Goal: Transaction & Acquisition: Purchase product/service

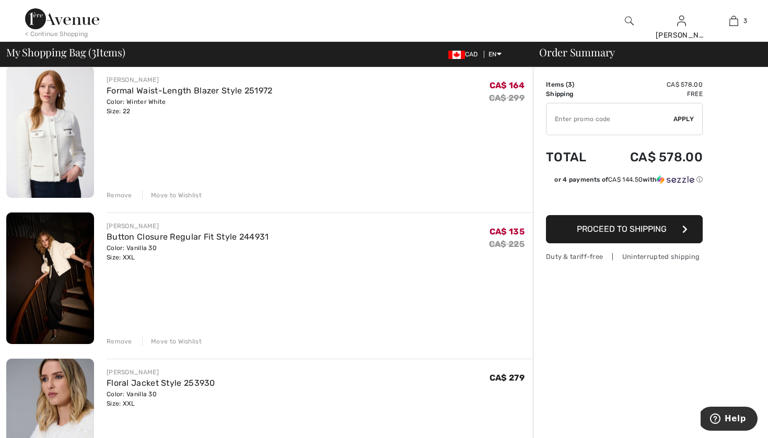
scroll to position [66, 0]
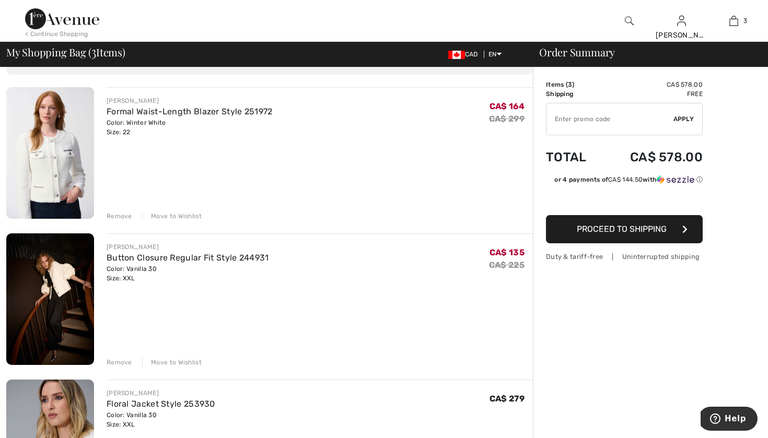
click at [52, 292] on img at bounding box center [50, 299] width 88 height 132
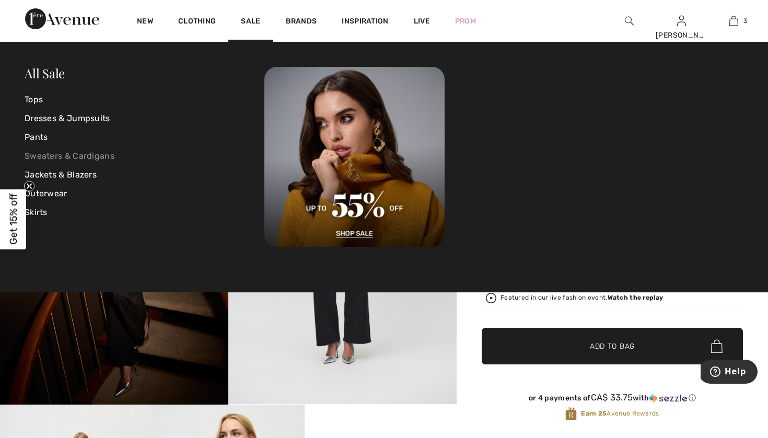
click at [79, 156] on link "Sweaters & Cardigans" at bounding box center [145, 156] width 240 height 19
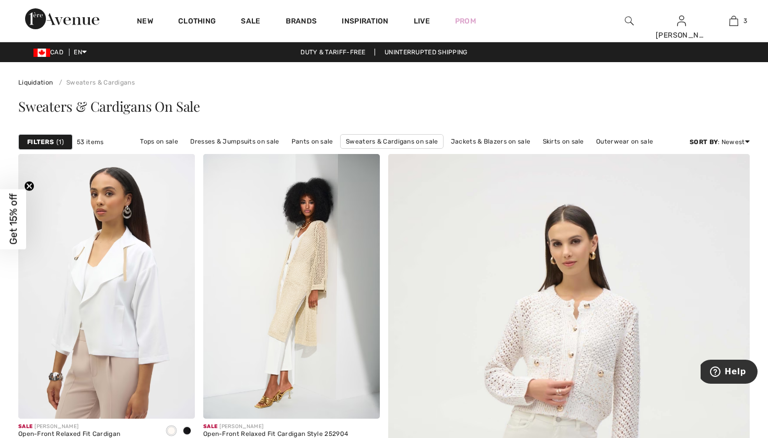
click at [55, 144] on div "Filters 1" at bounding box center [45, 142] width 54 height 16
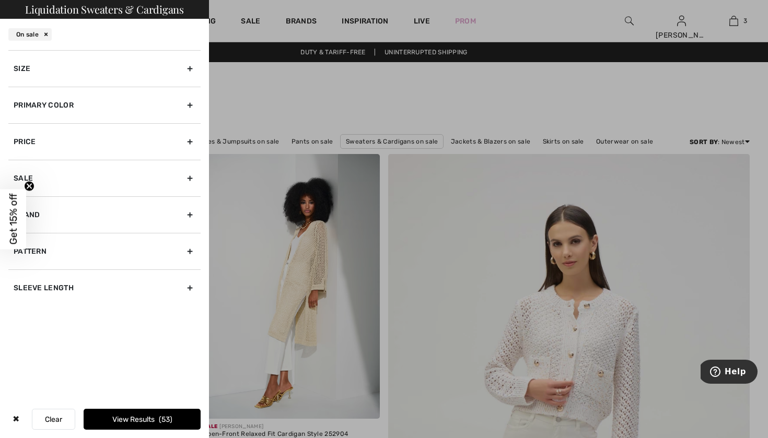
click at [77, 63] on div "Size" at bounding box center [104, 68] width 192 height 37
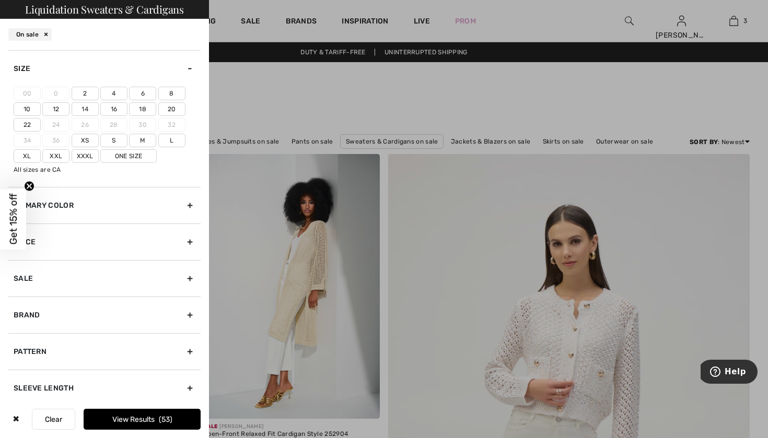
click at [32, 125] on label "22" at bounding box center [27, 125] width 27 height 14
click at [0, 0] on input"] "22" at bounding box center [0, 0] width 0 height 0
click at [174, 104] on label "20" at bounding box center [171, 109] width 27 height 14
click at [0, 0] on input"] "20" at bounding box center [0, 0] width 0 height 0
click at [151, 417] on button "View Results 3" at bounding box center [142, 419] width 117 height 21
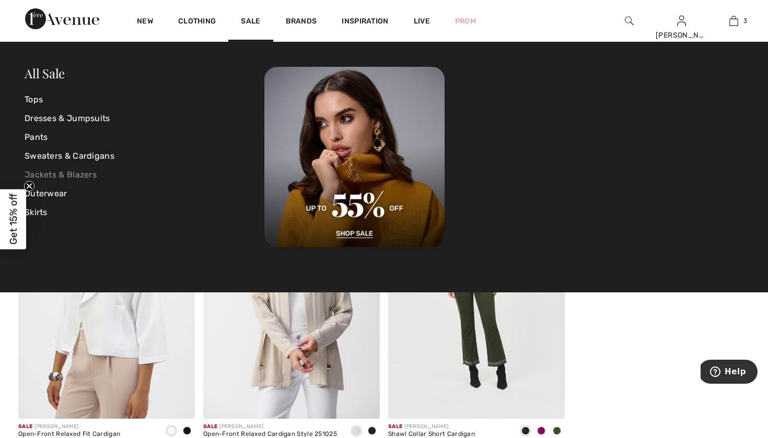
click at [78, 175] on link "Jackets & Blazers" at bounding box center [145, 175] width 240 height 19
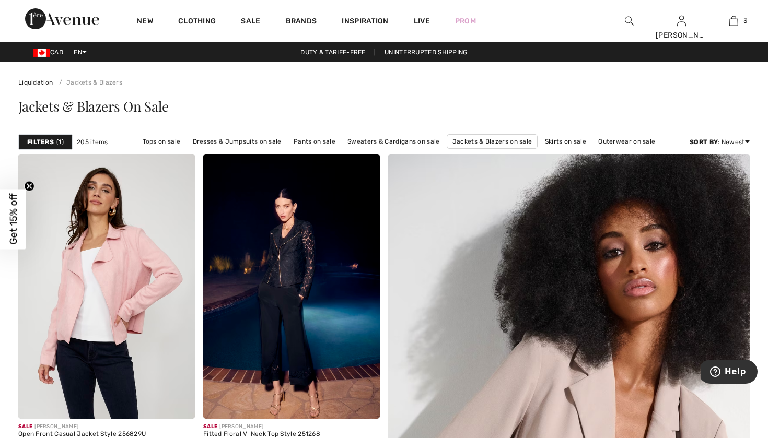
click at [57, 141] on span "1" at bounding box center [59, 141] width 7 height 9
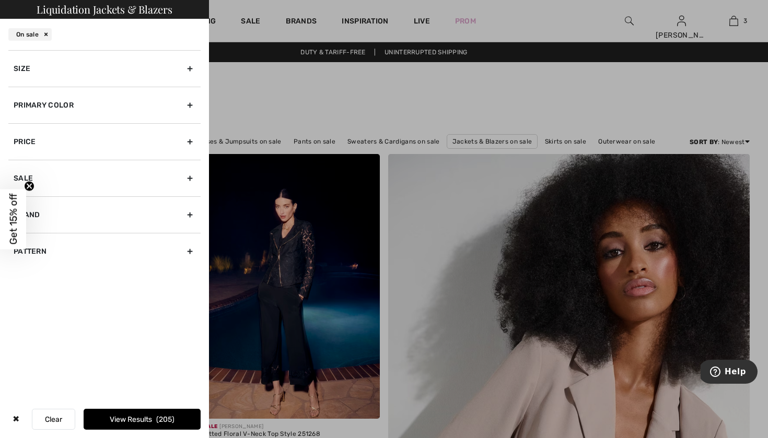
click at [86, 73] on div "Size" at bounding box center [104, 68] width 192 height 37
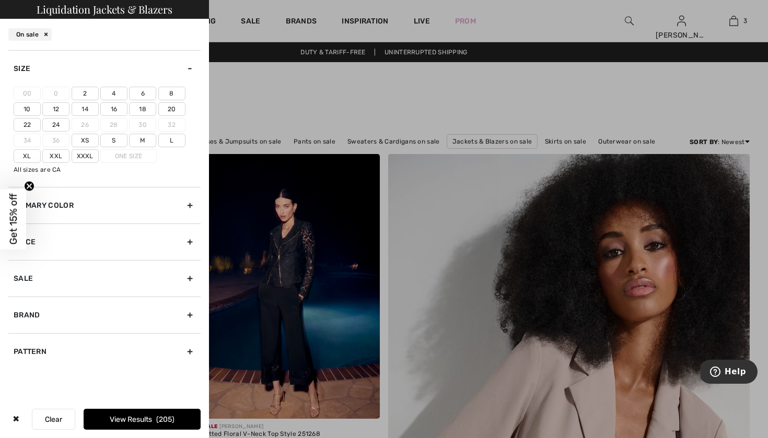
click at [32, 126] on label "22" at bounding box center [27, 125] width 27 height 14
click at [0, 0] on input"] "22" at bounding box center [0, 0] width 0 height 0
click at [50, 126] on label "24" at bounding box center [55, 125] width 27 height 14
click at [0, 0] on input"] "24" at bounding box center [0, 0] width 0 height 0
click at [175, 106] on label "20" at bounding box center [171, 109] width 27 height 14
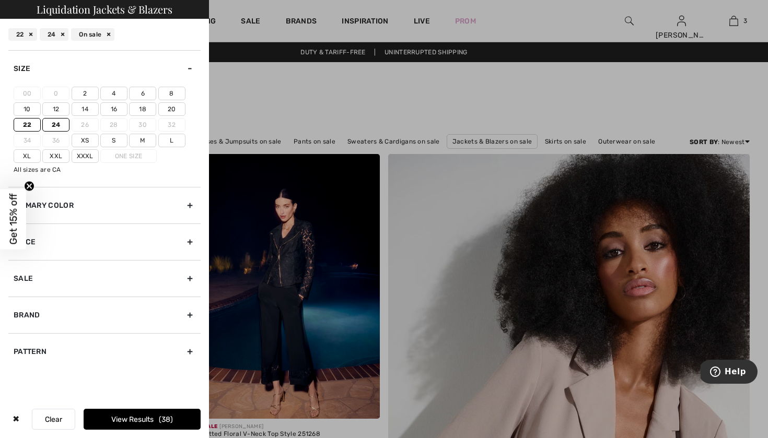
click at [0, 0] on input"] "20" at bounding box center [0, 0] width 0 height 0
click at [149, 417] on button "View Results 48" at bounding box center [142, 419] width 117 height 21
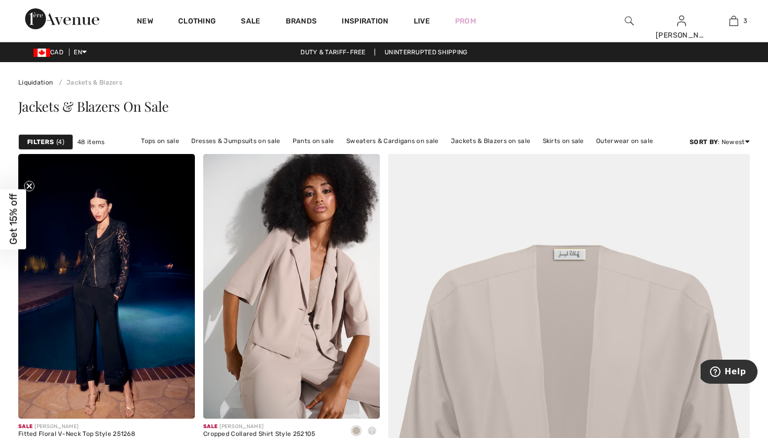
click at [40, 140] on strong "Filters" at bounding box center [40, 141] width 27 height 9
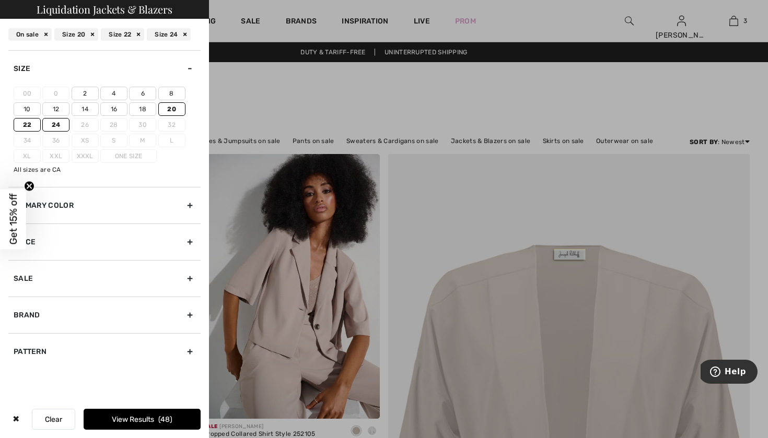
click at [141, 111] on label "18" at bounding box center [142, 109] width 27 height 14
click at [0, 0] on input"] "18" at bounding box center [0, 0] width 0 height 0
click at [122, 416] on button "View Results 64" at bounding box center [142, 419] width 117 height 21
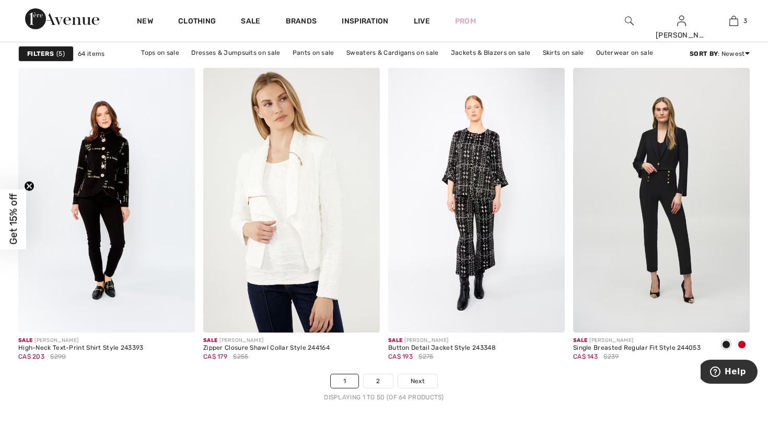
scroll to position [4538, 0]
click at [373, 379] on link "2" at bounding box center [378, 381] width 29 height 14
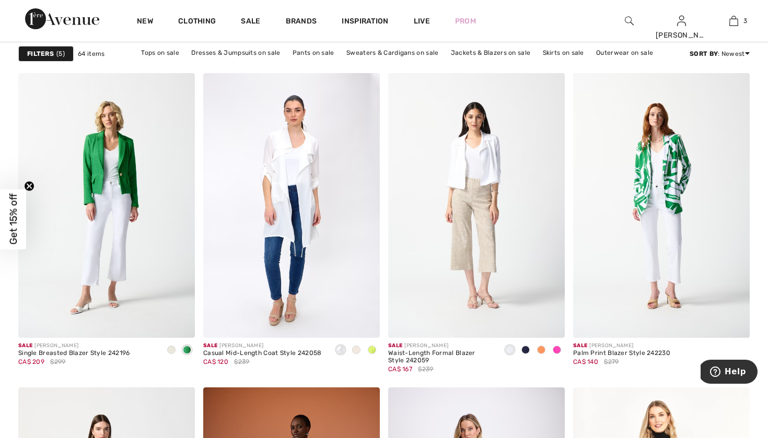
scroll to position [711, 0]
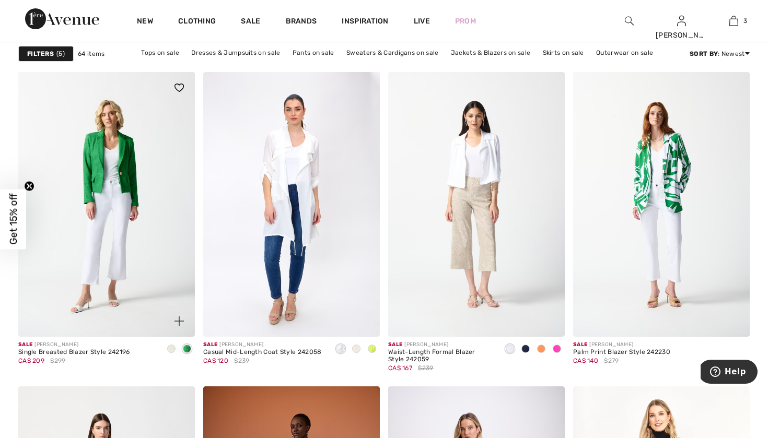
click at [172, 350] on span at bounding box center [171, 349] width 8 height 8
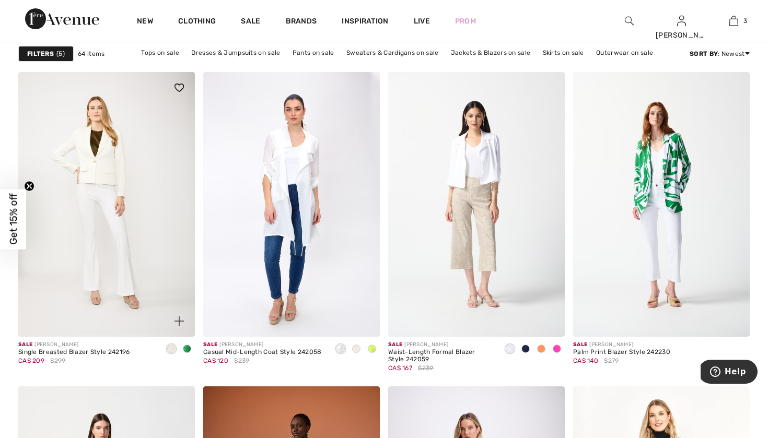
click at [188, 348] on span at bounding box center [187, 349] width 8 height 8
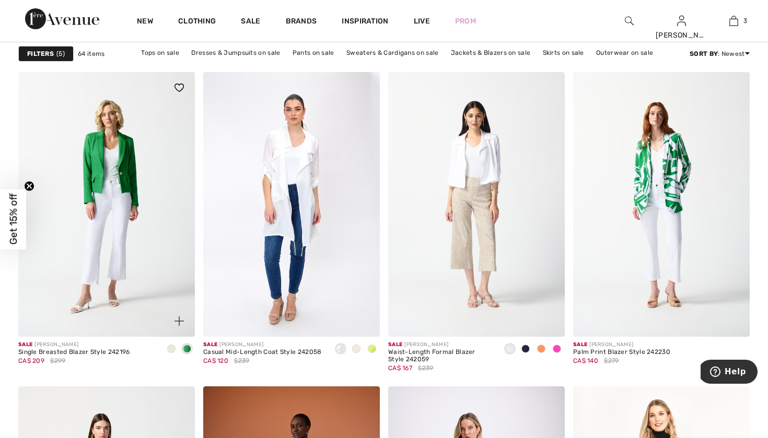
click at [175, 352] on div at bounding box center [171, 349] width 16 height 17
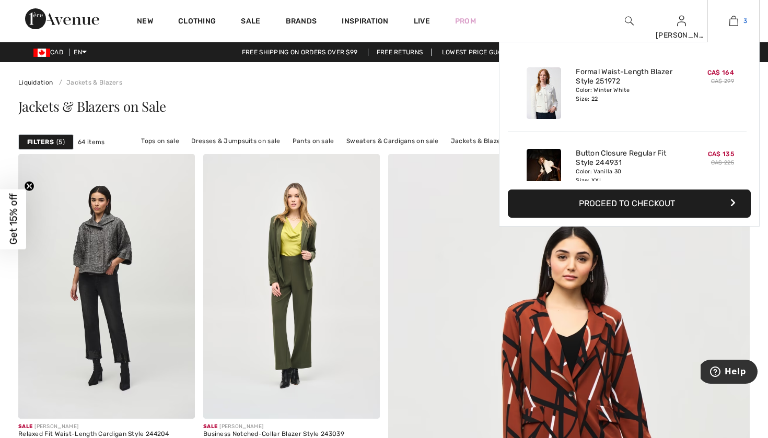
scroll to position [0, 0]
click at [738, 22] on img at bounding box center [733, 21] width 9 height 13
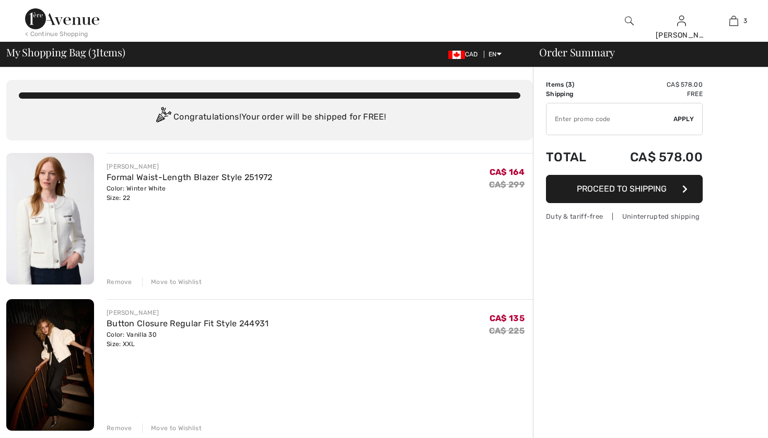
checkbox input "true"
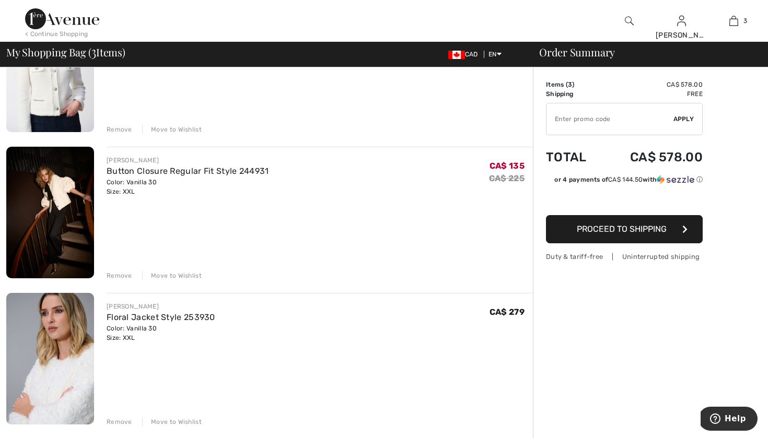
scroll to position [154, 0]
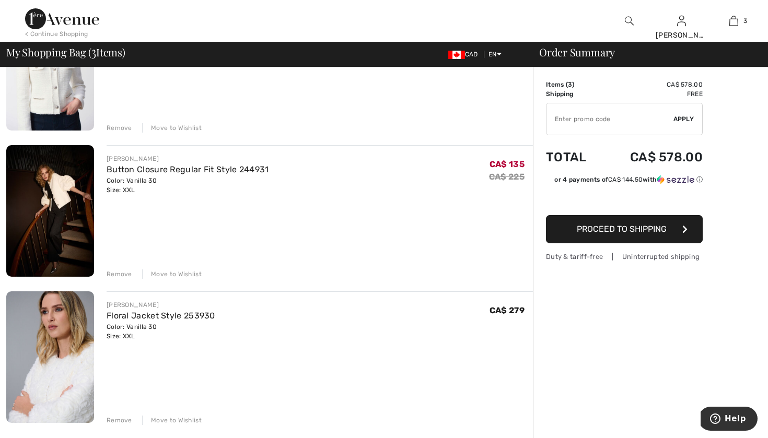
click at [54, 357] on img at bounding box center [50, 357] width 88 height 132
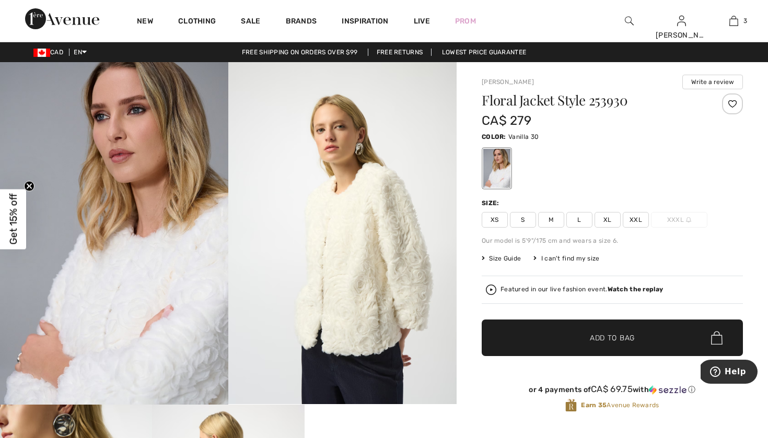
click at [504, 255] on span "Size Guide" at bounding box center [501, 258] width 39 height 9
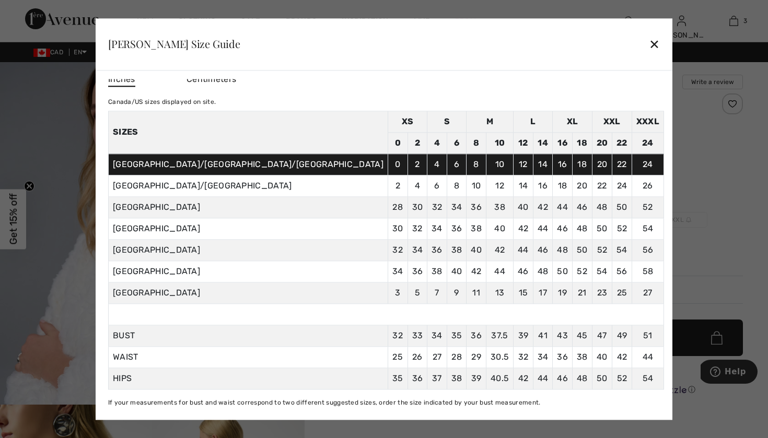
scroll to position [17, 0]
click at [649, 45] on div "✕" at bounding box center [654, 44] width 11 height 22
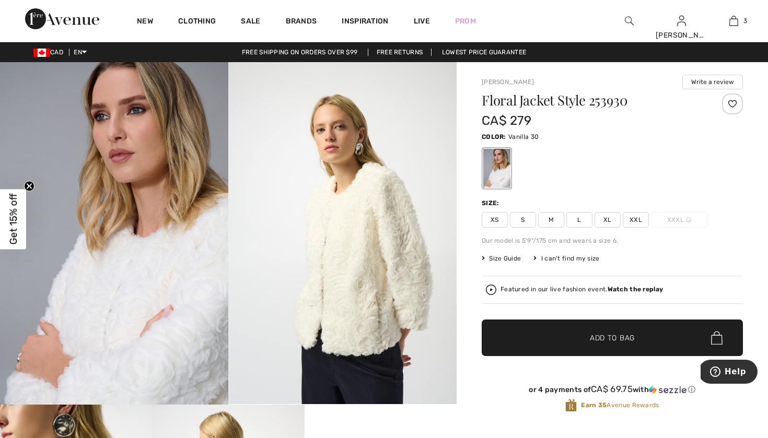
click at [640, 221] on span "XXL" at bounding box center [636, 220] width 26 height 16
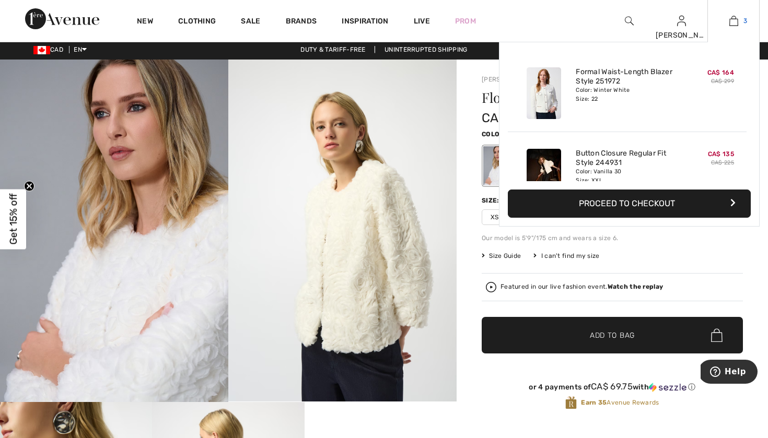
click at [741, 21] on link "3" at bounding box center [733, 21] width 51 height 13
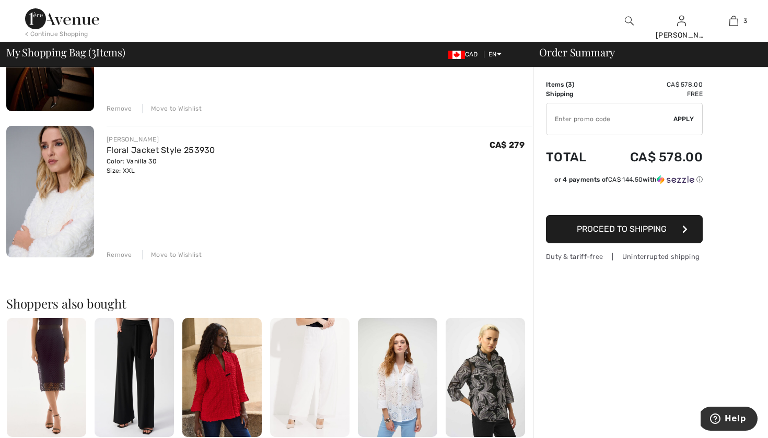
scroll to position [331, 0]
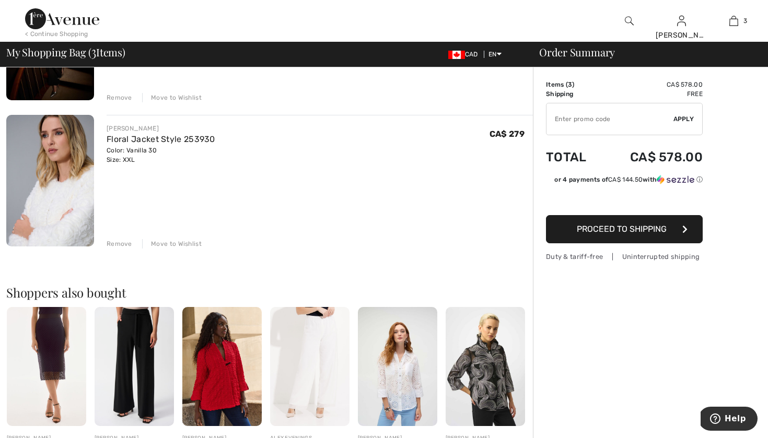
click at [175, 243] on div "Move to Wishlist" at bounding box center [172, 243] width 60 height 9
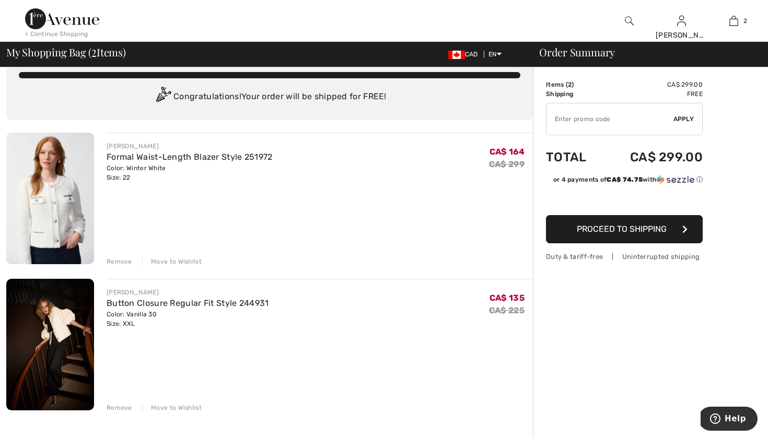
scroll to position [7, 0]
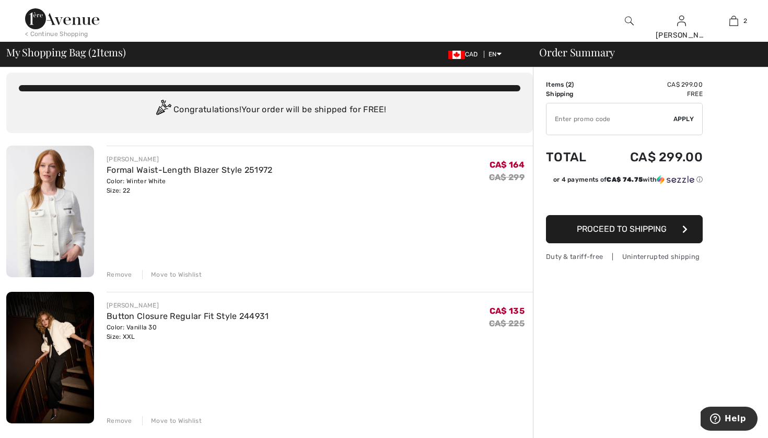
click at [63, 227] on img at bounding box center [50, 212] width 88 height 132
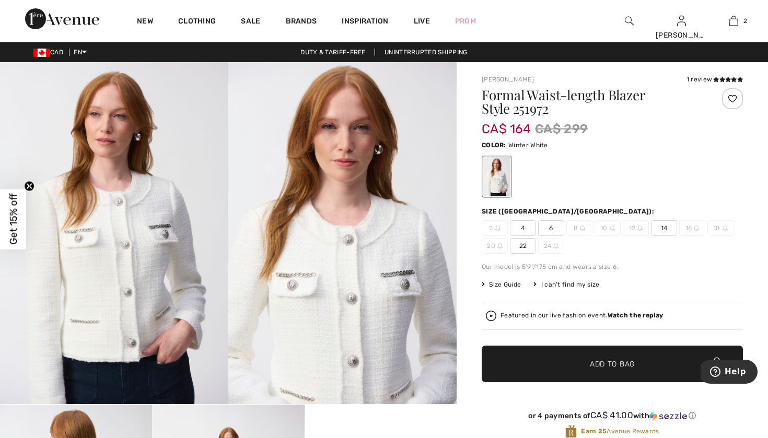
click at [525, 245] on span "22" at bounding box center [523, 246] width 26 height 16
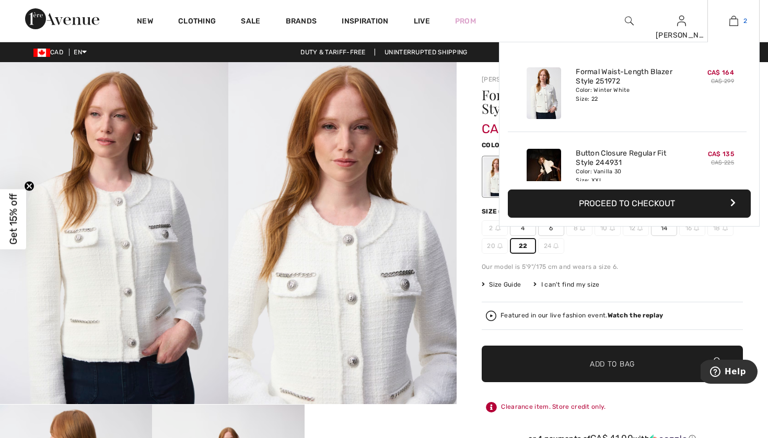
click at [744, 22] on span "2" at bounding box center [745, 20] width 4 height 9
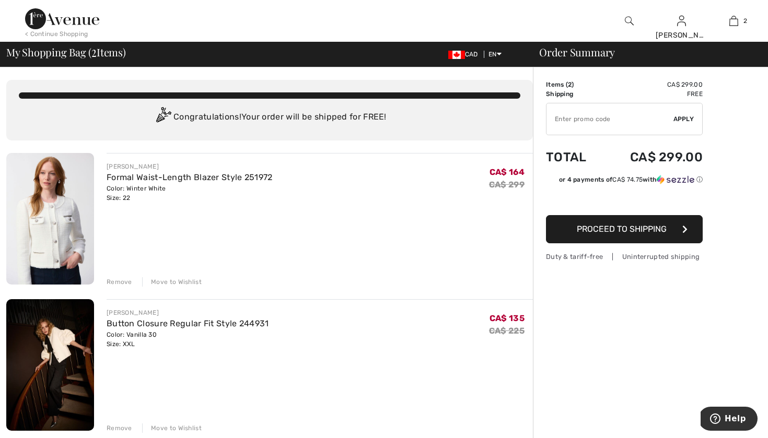
click at [65, 358] on img at bounding box center [50, 365] width 88 height 132
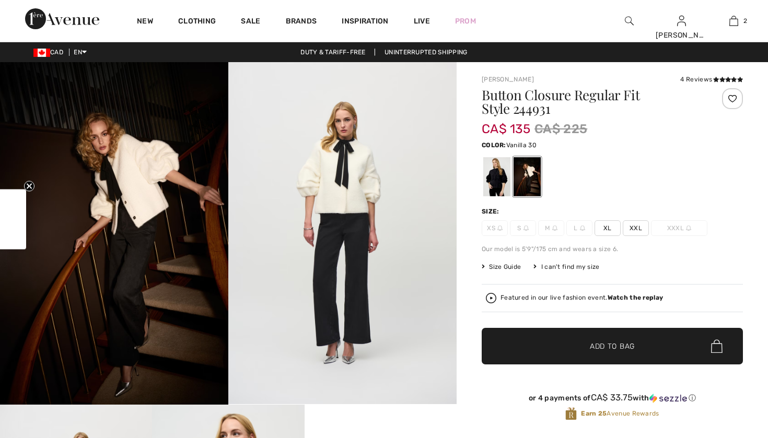
checkbox input "true"
click at [500, 175] on div at bounding box center [496, 176] width 27 height 39
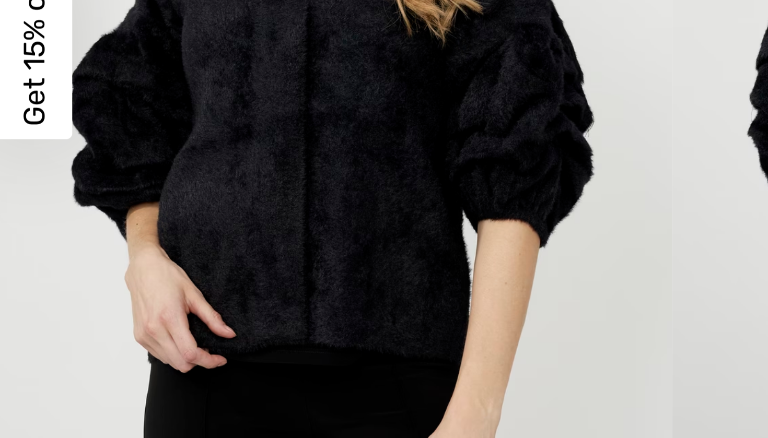
scroll to position [29, 0]
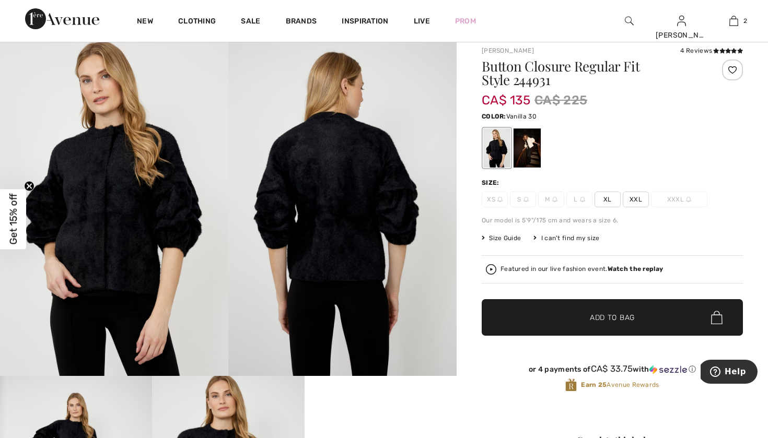
click at [535, 146] on div at bounding box center [526, 147] width 27 height 39
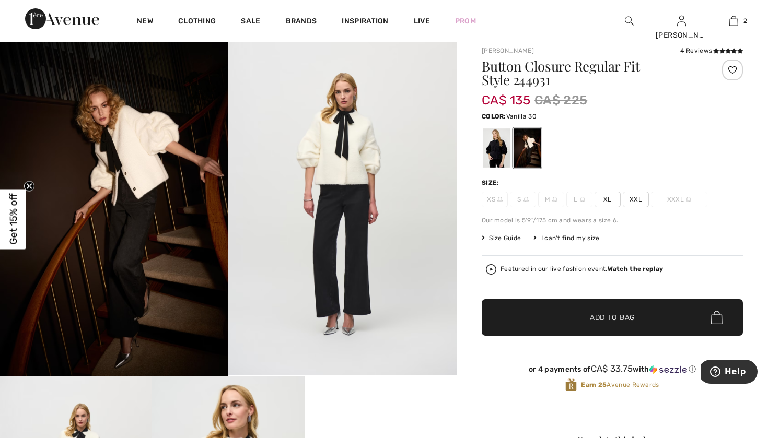
click at [635, 200] on span "XXL" at bounding box center [636, 200] width 26 height 16
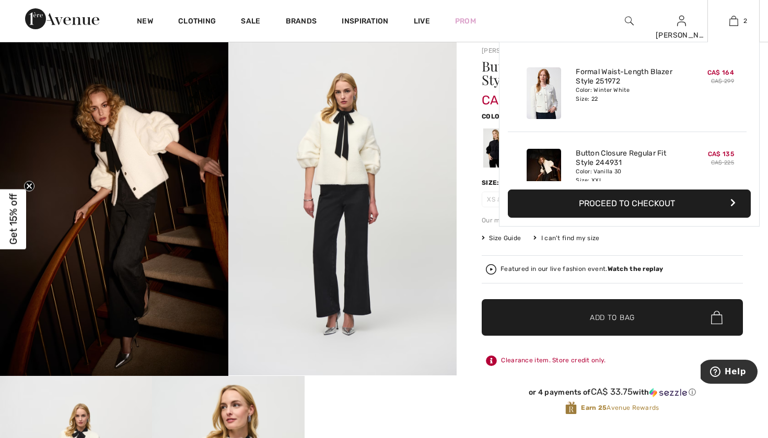
click at [653, 204] on button "Proceed to Checkout" at bounding box center [629, 204] width 243 height 28
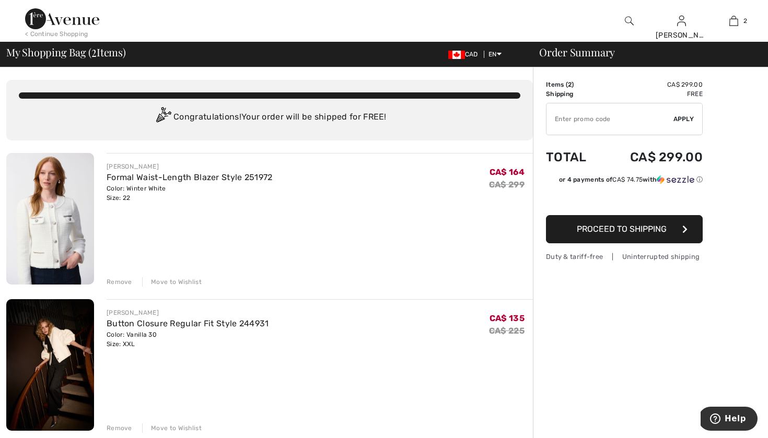
click at [635, 232] on span "Proceed to Shipping" at bounding box center [622, 229] width 90 height 10
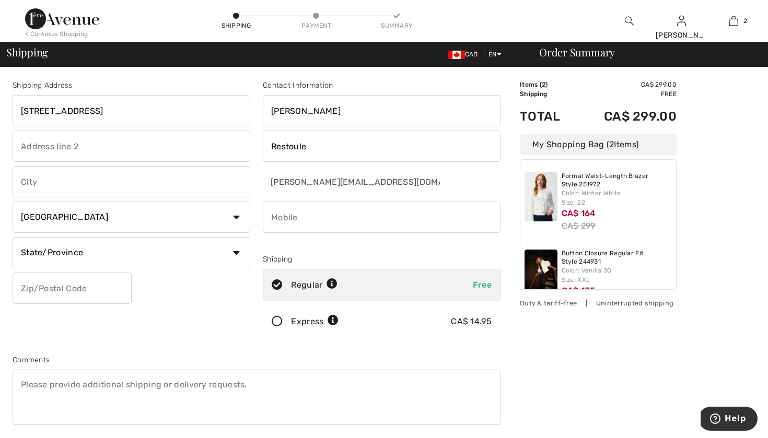
type input "[STREET_ADDRESS]"
type input "Suite 1022"
type input "[GEOGRAPHIC_DATA]"
select select "ON"
type input "M5A4P7"
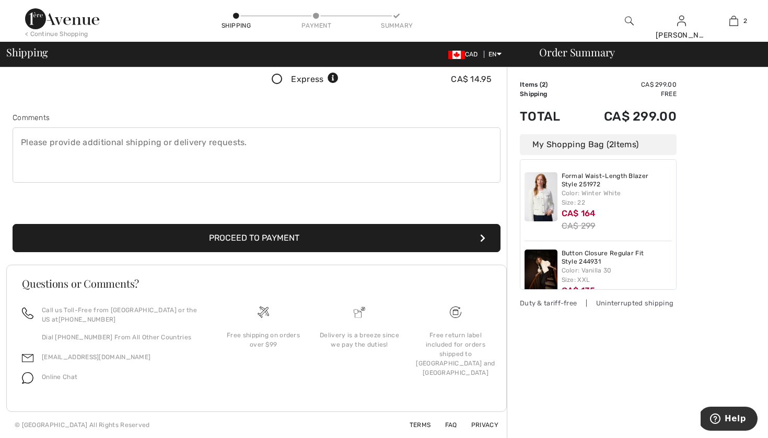
scroll to position [242, 0]
type input "7054935273"
click at [263, 243] on button "Proceed to Payment" at bounding box center [257, 238] width 488 height 28
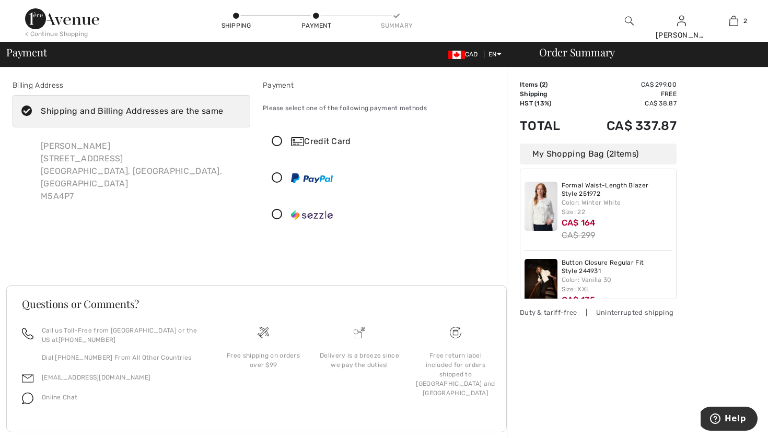
click at [278, 141] on icon at bounding box center [277, 141] width 28 height 11
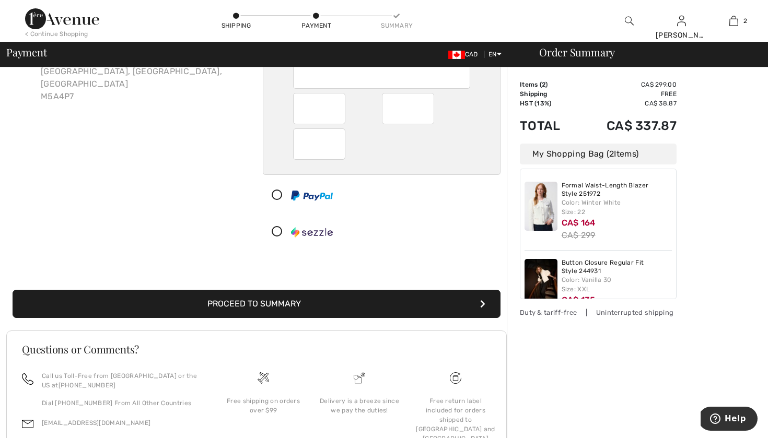
scroll to position [115, 0]
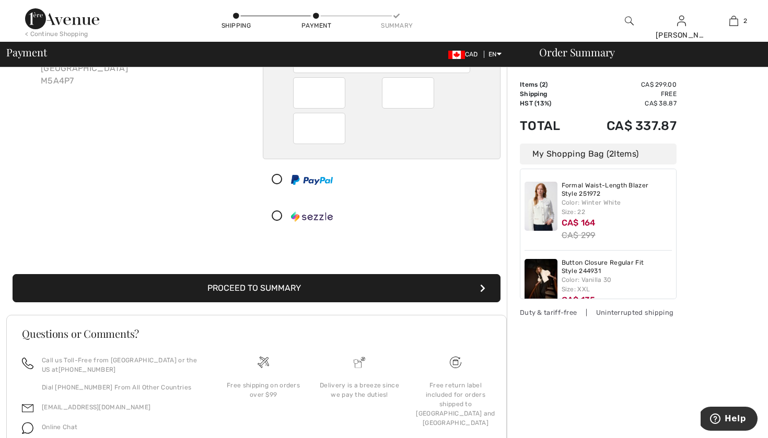
click at [250, 288] on button "Proceed to Summary" at bounding box center [257, 288] width 488 height 28
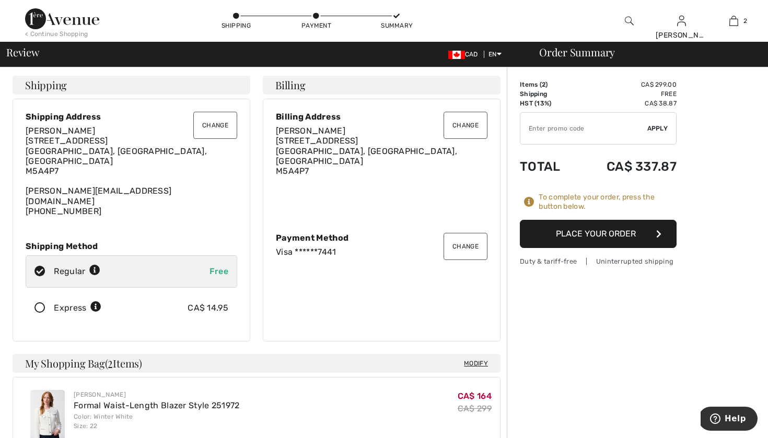
click at [474, 127] on button "Change" at bounding box center [465, 125] width 44 height 27
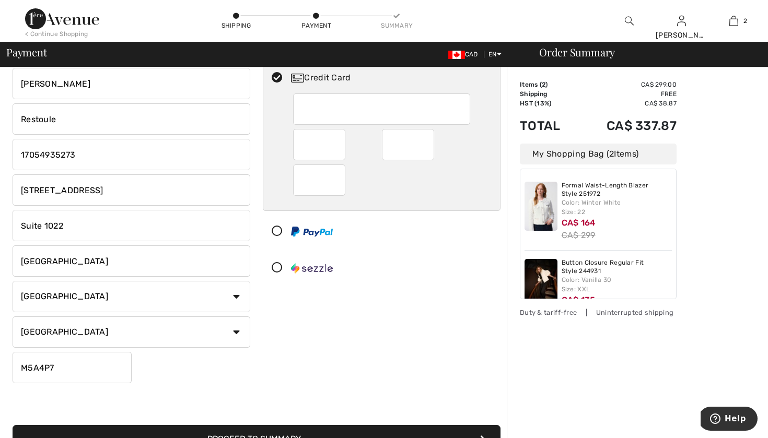
scroll to position [65, 0]
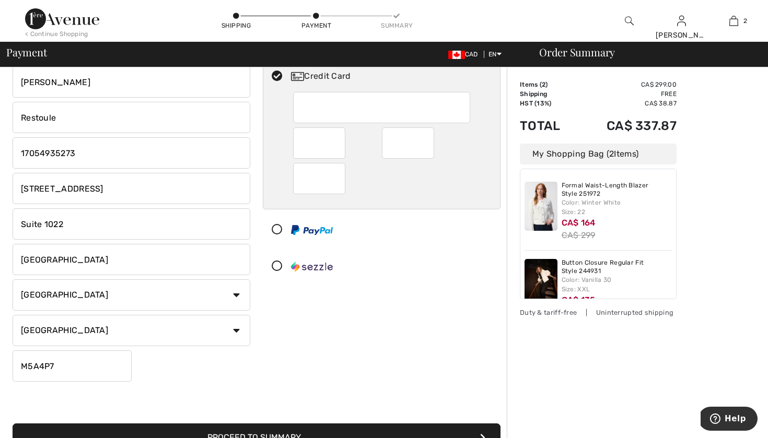
drag, startPoint x: 113, startPoint y: 187, endPoint x: 13, endPoint y: 186, distance: 100.3
type input "249B Yellek Trail"
type input "North Bay"
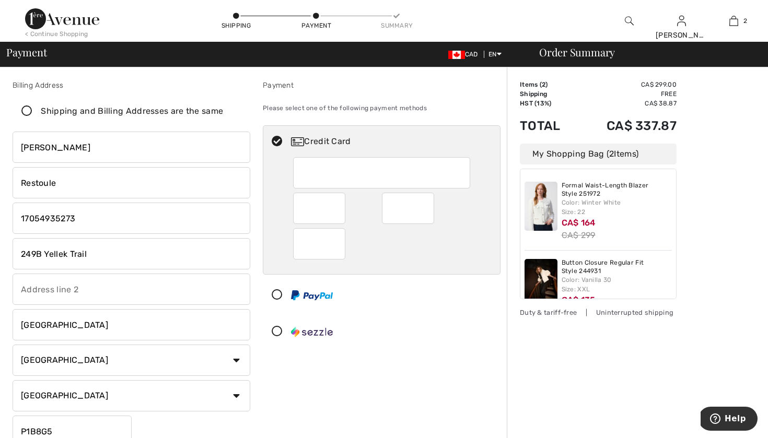
scroll to position [0, 0]
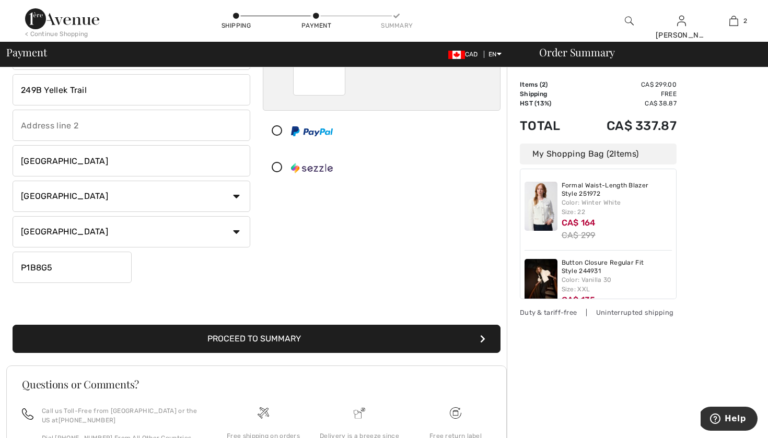
type input "P1B8G5"
click at [296, 343] on button "Proceed to Summary" at bounding box center [257, 339] width 488 height 28
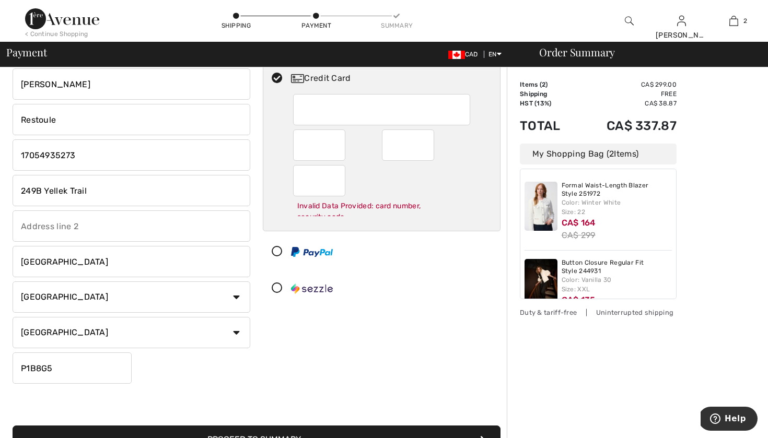
scroll to position [42, 0]
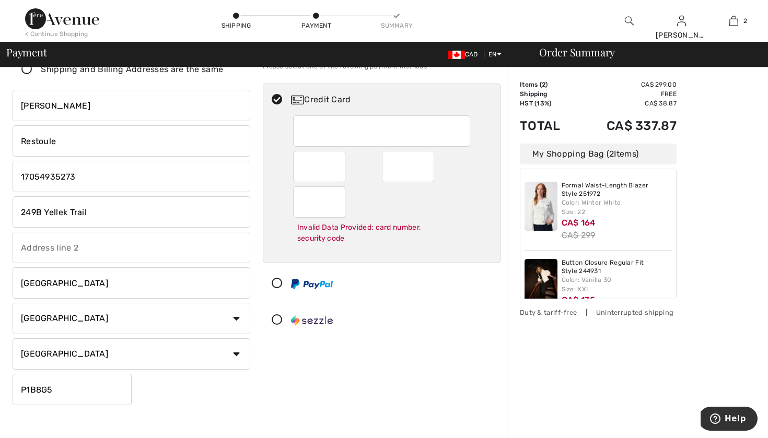
click at [258, 258] on div "Payment Please select one of the following payment methods Credit Card Invalid …" at bounding box center [381, 223] width 250 height 371
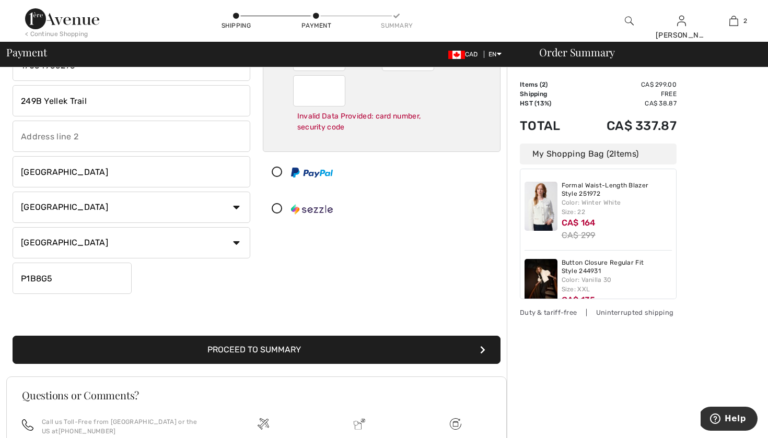
scroll to position [160, 0]
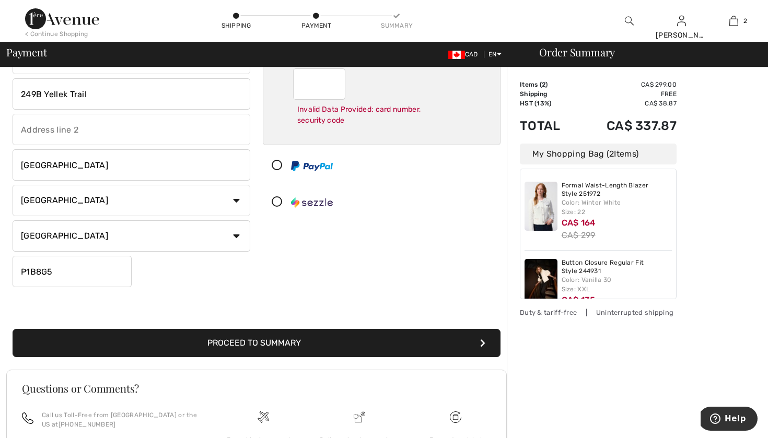
click at [262, 343] on button "Proceed to Summary" at bounding box center [257, 343] width 488 height 28
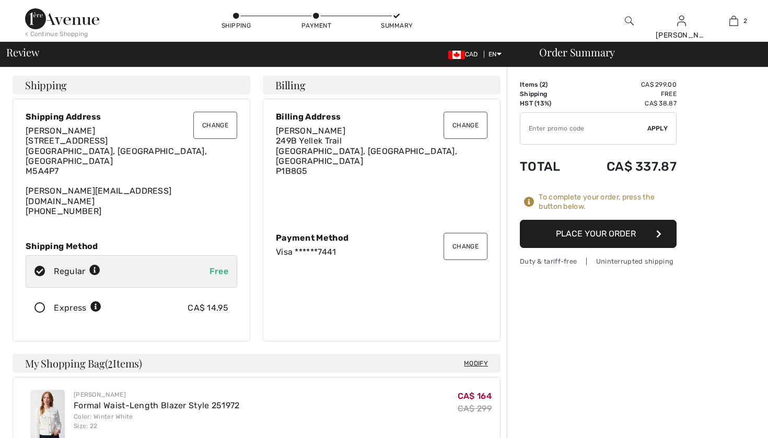
checkbox input "true"
click at [583, 237] on button "Place Your Order" at bounding box center [598, 234] width 157 height 28
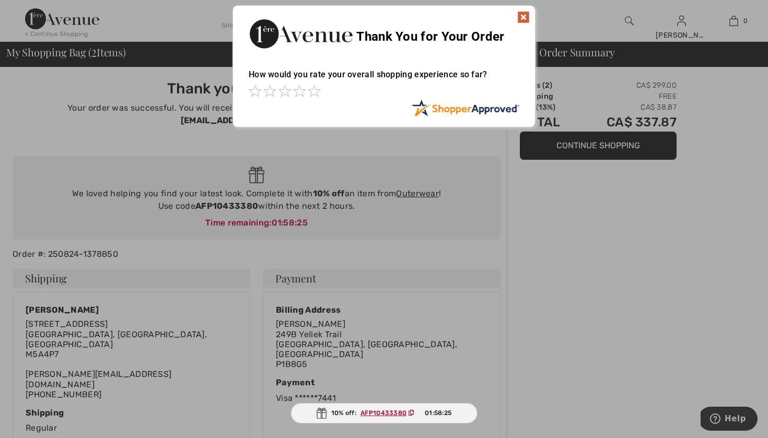
click at [521, 17] on img at bounding box center [523, 17] width 13 height 13
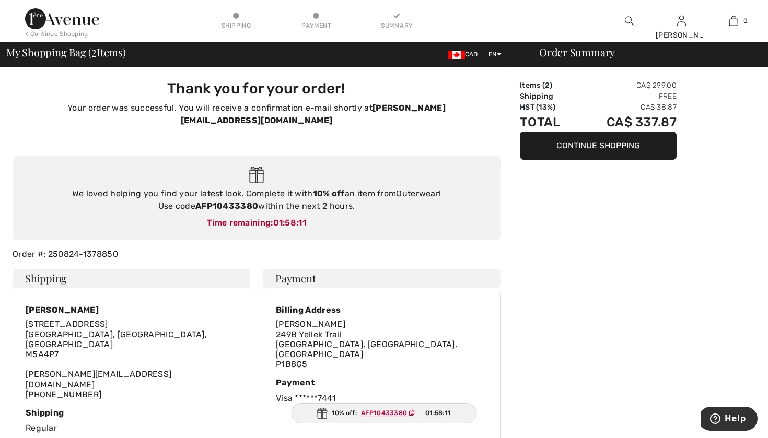
click at [403, 411] on ins "AFP10433380" at bounding box center [384, 412] width 46 height 7
click at [411, 189] on link "Outerwear" at bounding box center [417, 194] width 43 height 10
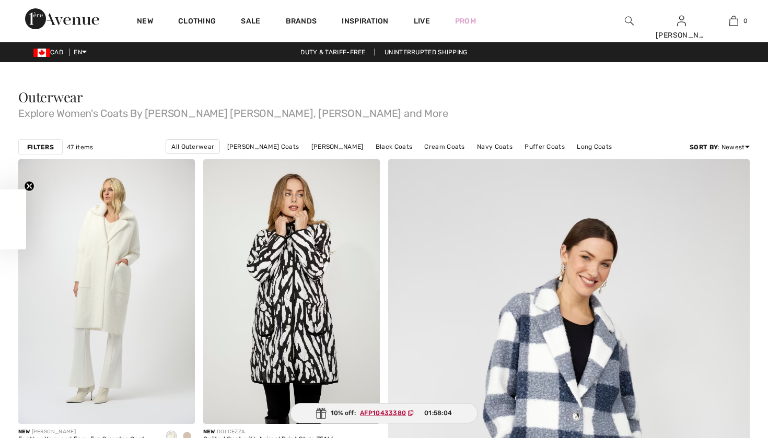
checkbox input "true"
click at [42, 147] on strong "Filters" at bounding box center [40, 147] width 27 height 9
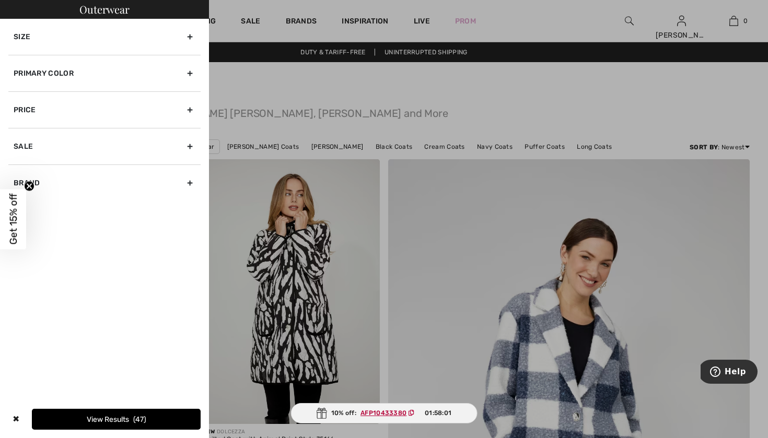
click at [95, 49] on div "Size" at bounding box center [104, 37] width 192 height 36
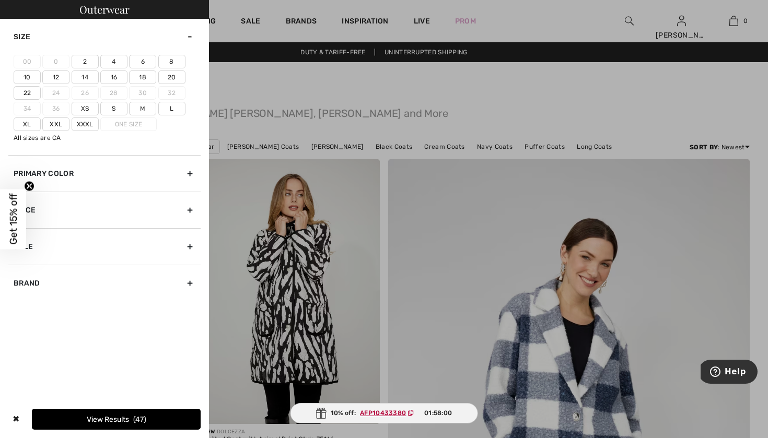
click at [33, 91] on label "22" at bounding box center [27, 93] width 27 height 14
click at [0, 0] on input"] "22" at bounding box center [0, 0] width 0 height 0
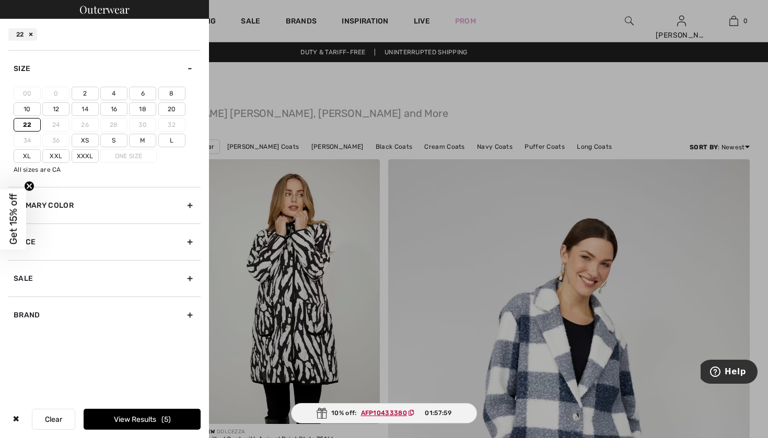
click at [110, 416] on button "View Results 5" at bounding box center [142, 419] width 117 height 21
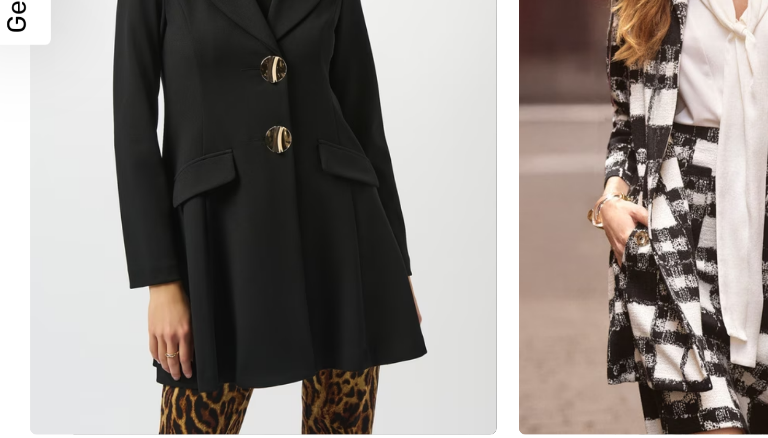
scroll to position [122, 0]
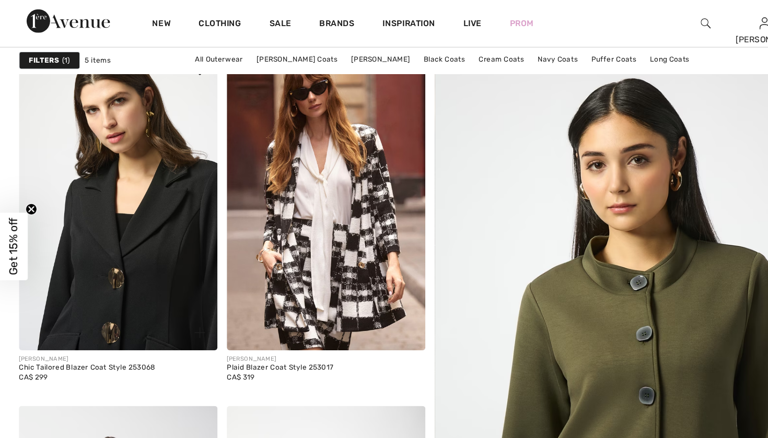
click at [142, 231] on img at bounding box center [106, 179] width 177 height 265
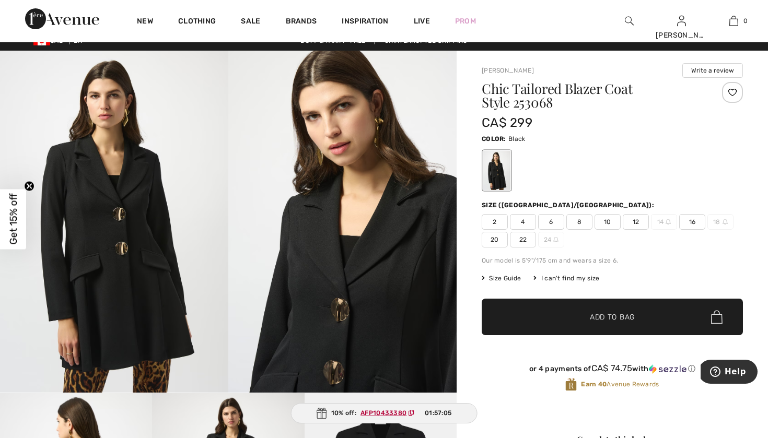
scroll to position [4, 0]
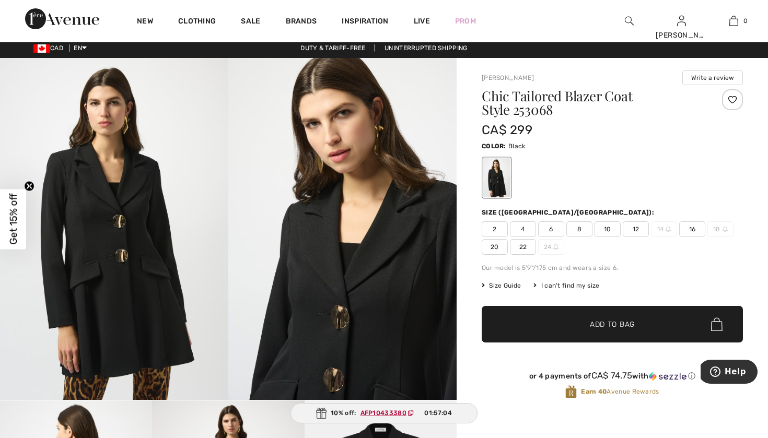
click at [124, 263] on img at bounding box center [114, 229] width 228 height 342
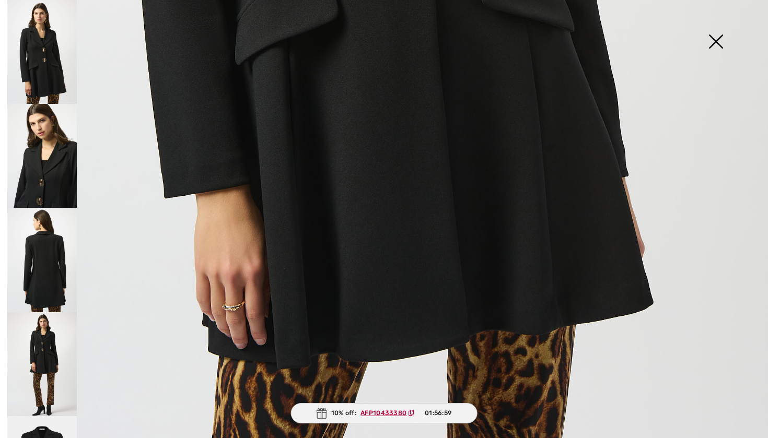
scroll to position [690, 0]
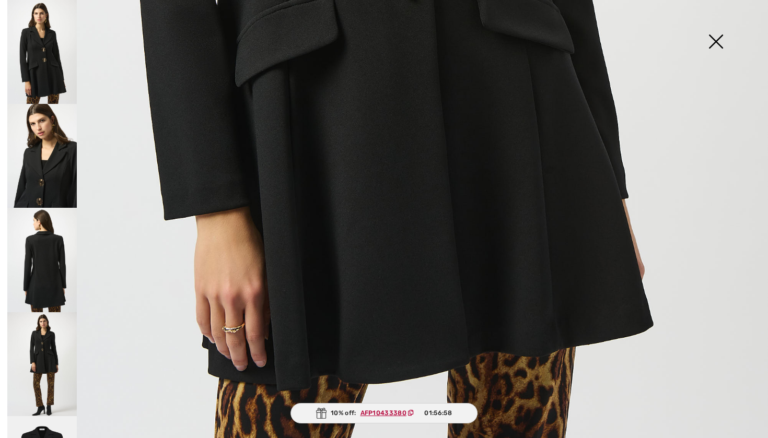
click at [51, 164] on img at bounding box center [41, 156] width 69 height 104
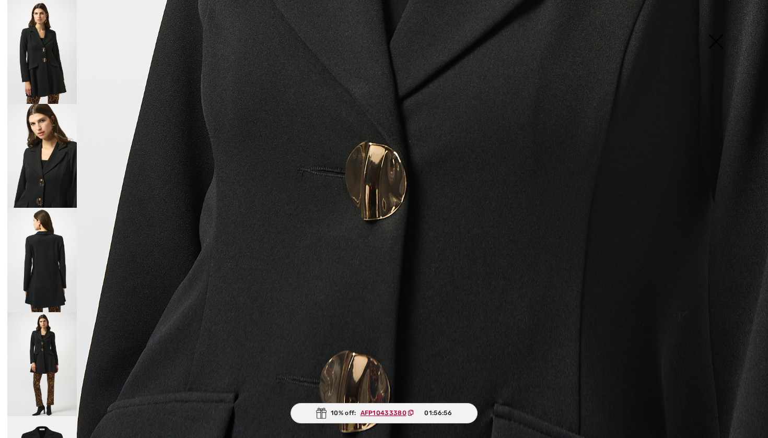
click at [42, 236] on img at bounding box center [41, 260] width 69 height 104
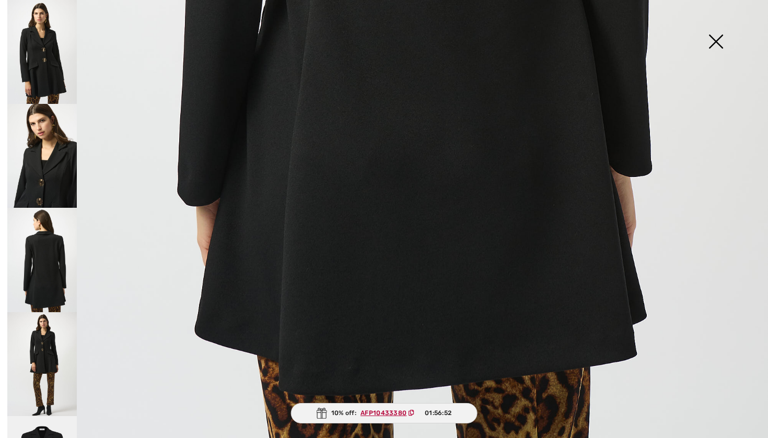
scroll to position [712, 0]
click at [49, 320] on img at bounding box center [41, 364] width 69 height 104
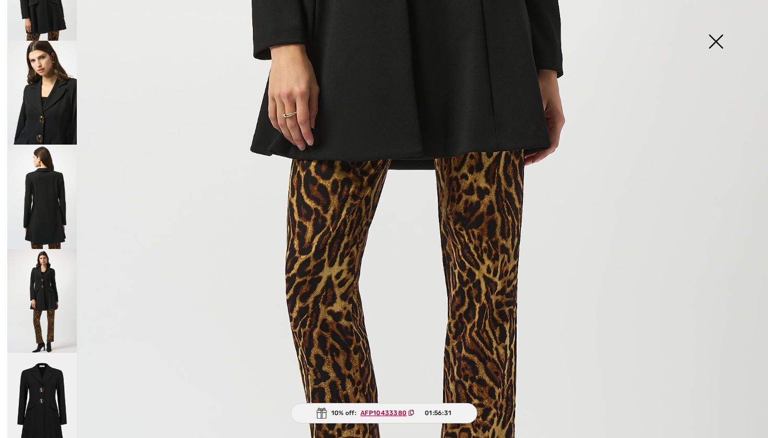
scroll to position [63, 0]
click at [39, 416] on img at bounding box center [41, 406] width 69 height 104
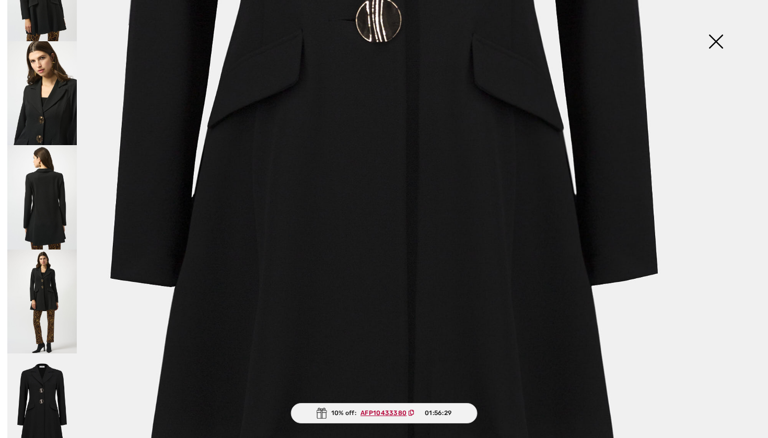
click at [43, 294] on img at bounding box center [41, 302] width 69 height 104
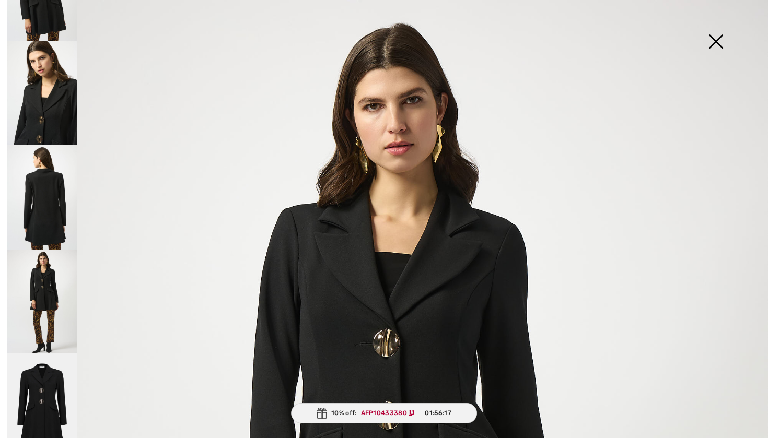
scroll to position [0, 0]
click at [715, 44] on img at bounding box center [715, 43] width 52 height 54
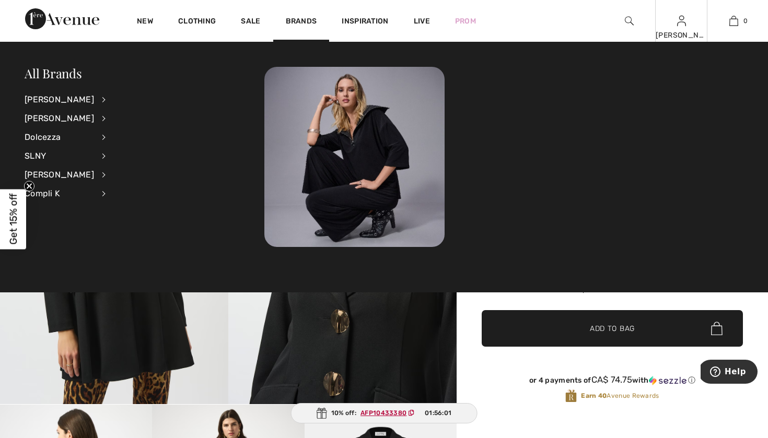
click at [683, 21] on img at bounding box center [681, 21] width 9 height 13
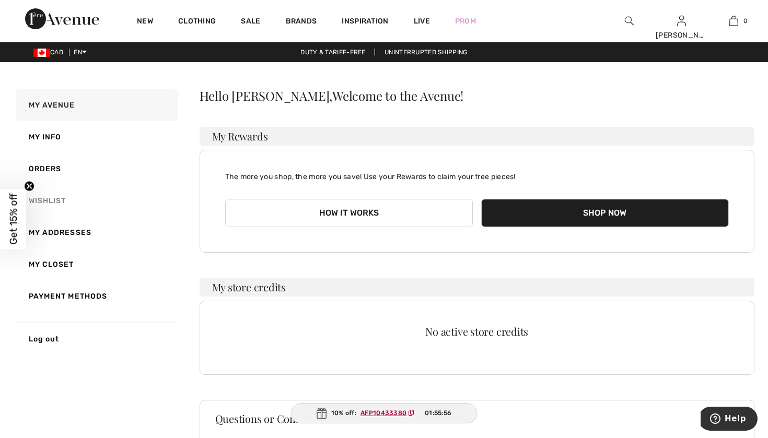
click at [49, 194] on link "Wishlist" at bounding box center [96, 201] width 165 height 32
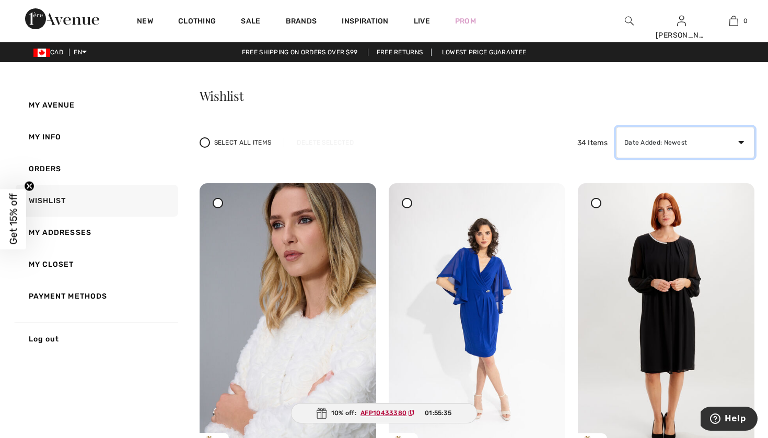
select select "cheapest"
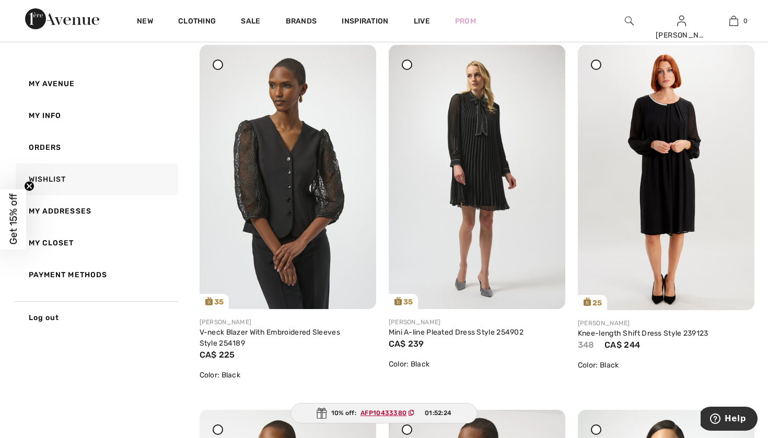
scroll to position [2634, 0]
click at [476, 192] on img at bounding box center [477, 176] width 177 height 264
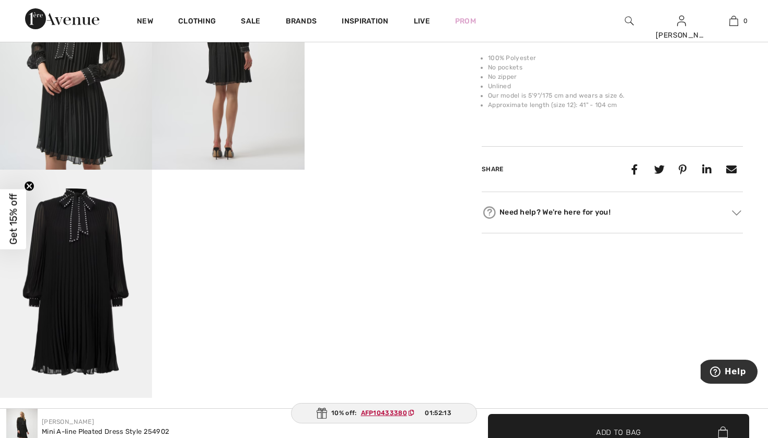
scroll to position [508, 0]
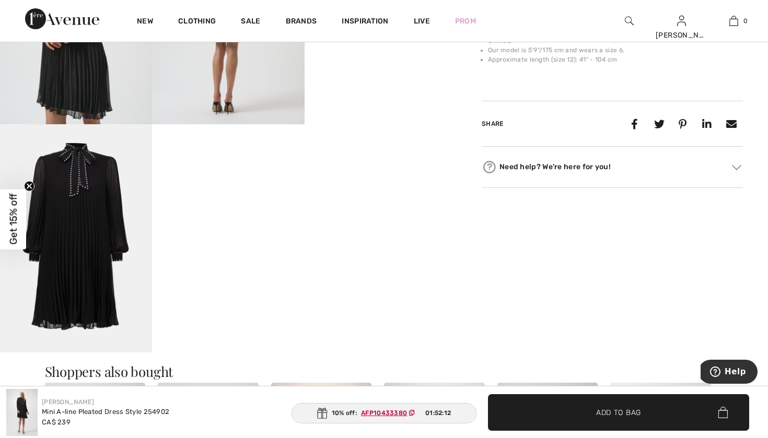
click at [56, 264] on img at bounding box center [76, 238] width 152 height 228
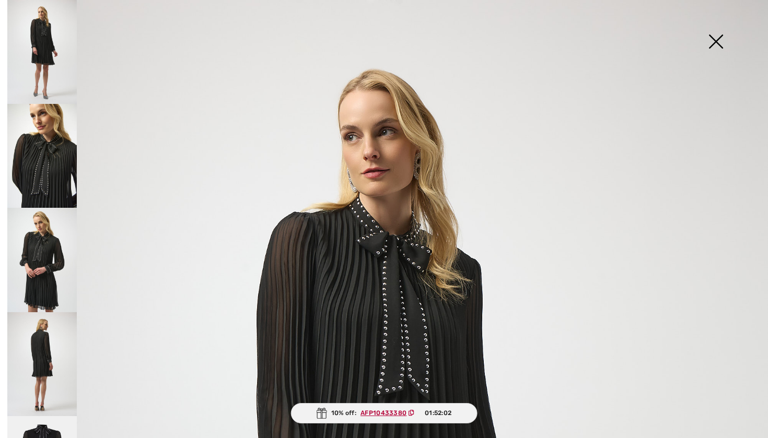
scroll to position [0, 0]
click at [47, 63] on img at bounding box center [41, 52] width 69 height 104
click at [42, 150] on img at bounding box center [41, 156] width 69 height 104
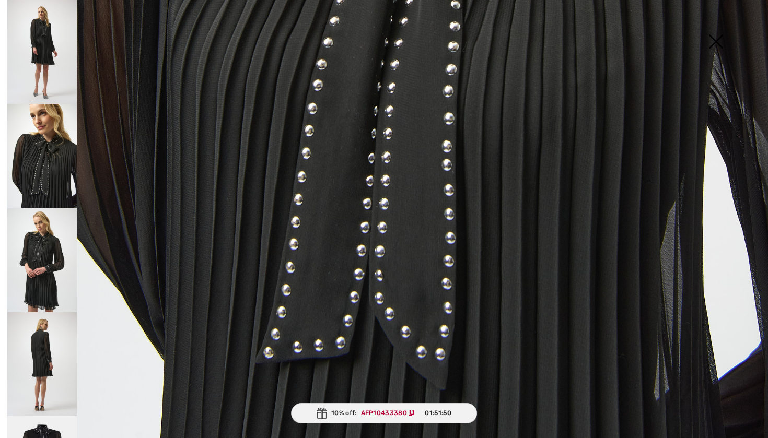
scroll to position [646, 0]
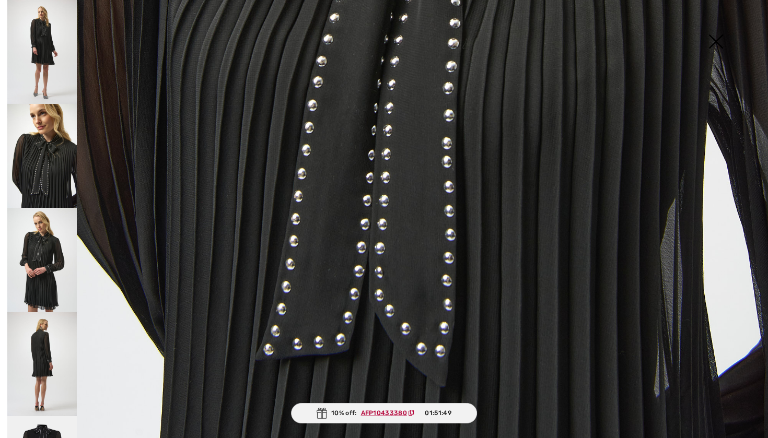
click at [43, 253] on img at bounding box center [41, 260] width 69 height 104
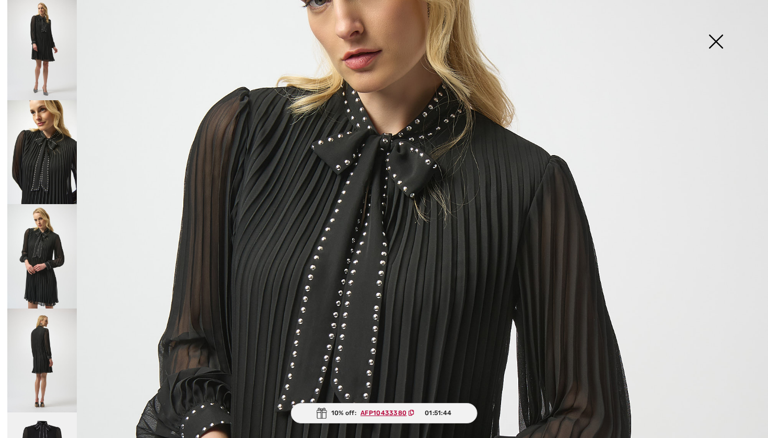
scroll to position [177, 0]
click at [45, 280] on img at bounding box center [41, 256] width 69 height 104
click at [45, 340] on img at bounding box center [41, 361] width 69 height 104
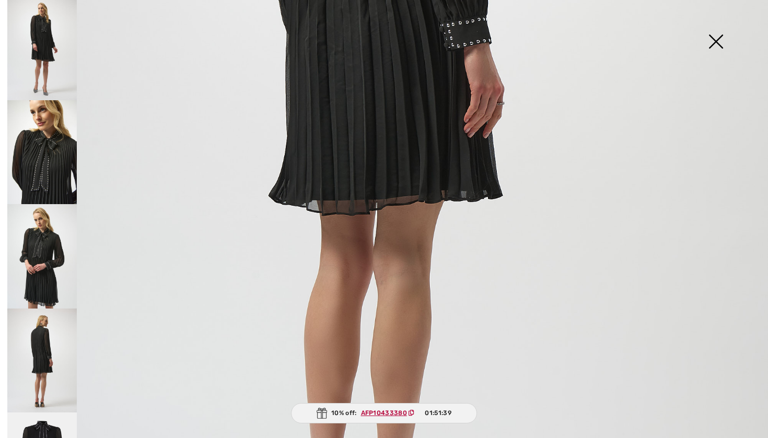
scroll to position [407, 0]
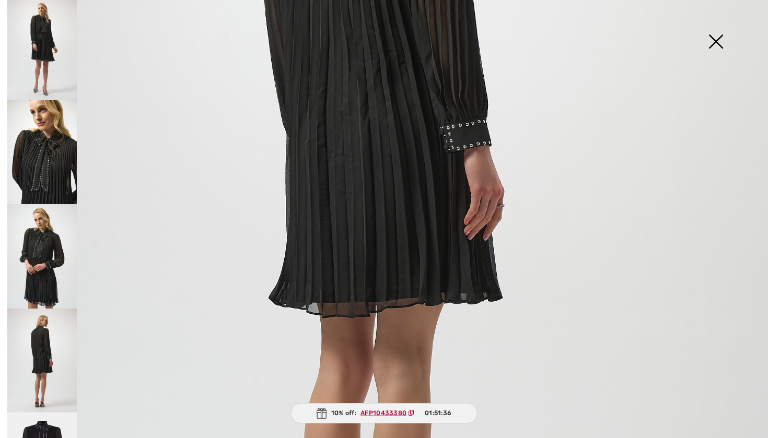
click at [718, 41] on img at bounding box center [715, 43] width 52 height 54
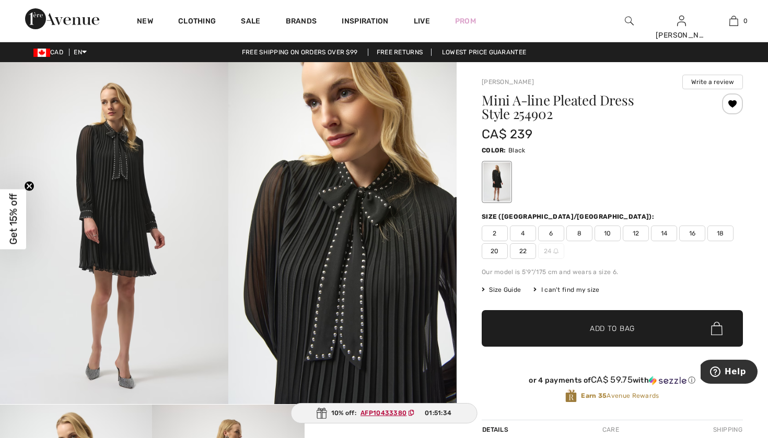
scroll to position [0, 0]
click at [505, 291] on span "Size Guide" at bounding box center [501, 289] width 39 height 9
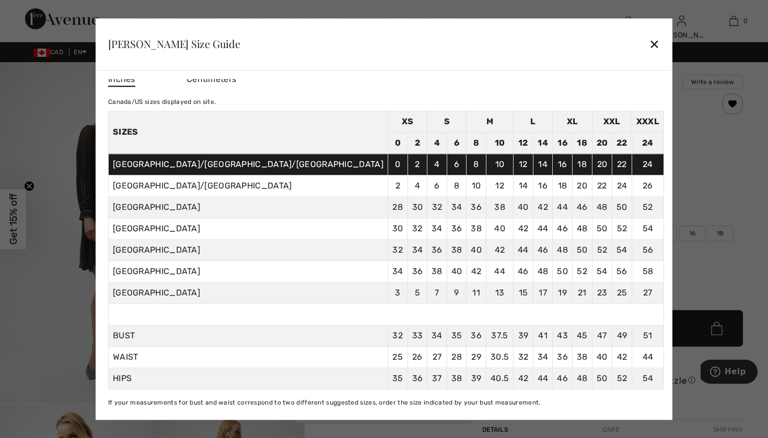
scroll to position [17, 0]
click at [649, 43] on div "✕" at bounding box center [654, 44] width 11 height 22
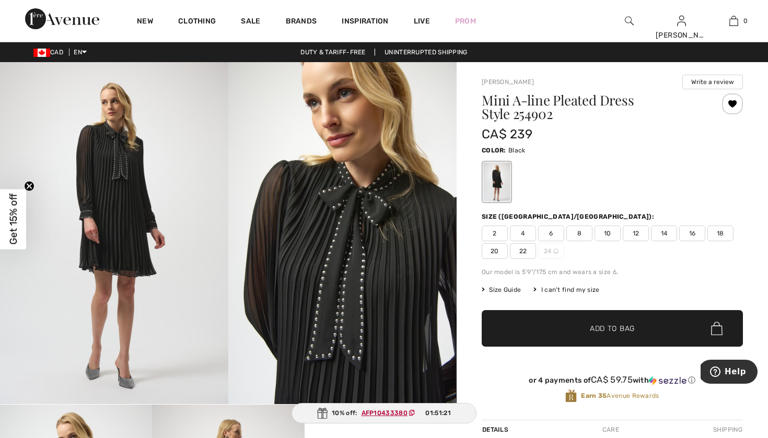
click at [521, 253] on span "22" at bounding box center [523, 251] width 26 height 16
click at [575, 330] on span "✔ Added to Bag" at bounding box center [597, 328] width 64 height 11
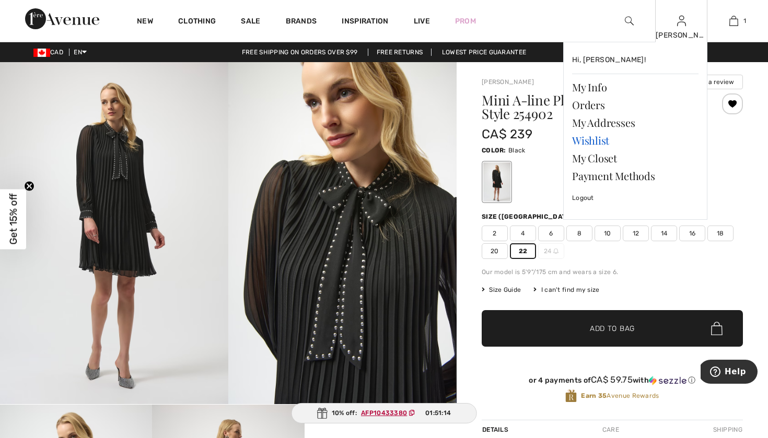
click at [591, 136] on link "Wishlist" at bounding box center [635, 141] width 126 height 18
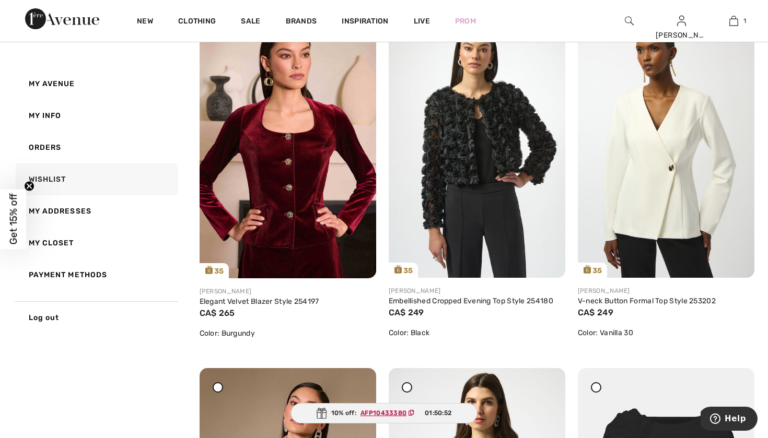
scroll to position [2655, 0]
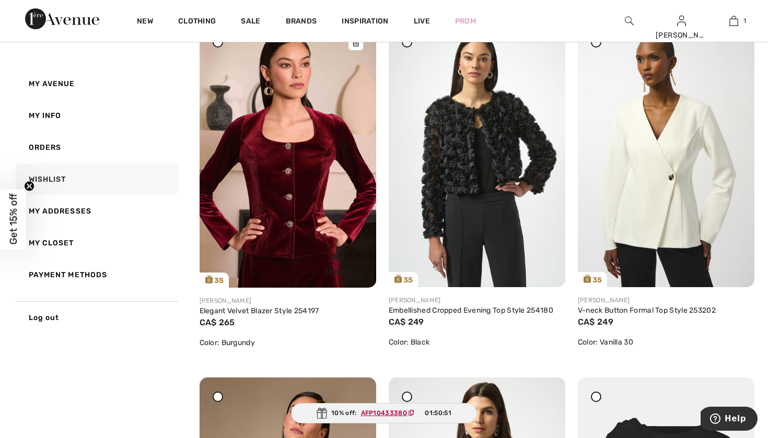
click at [286, 203] on img at bounding box center [288, 154] width 177 height 265
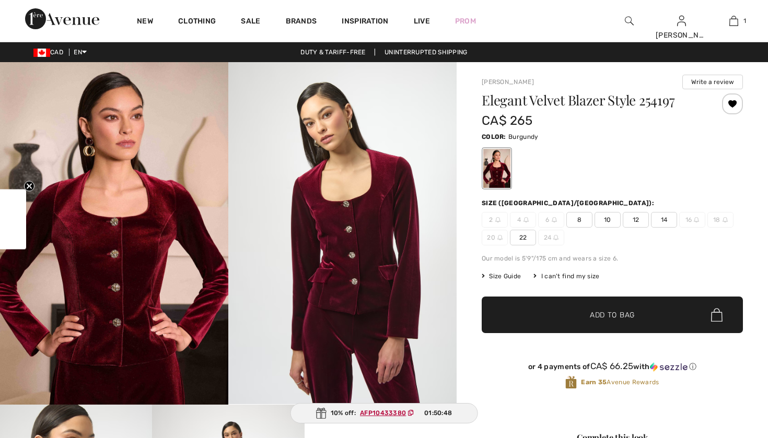
checkbox input "true"
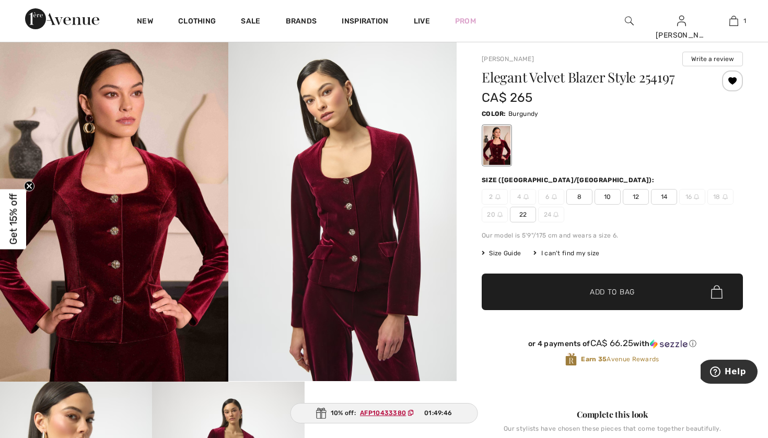
scroll to position [22, 0]
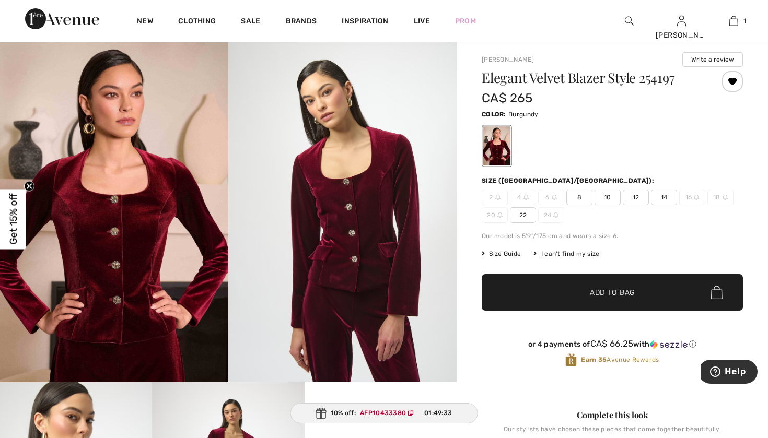
click at [519, 214] on span "22" at bounding box center [523, 215] width 26 height 16
click at [510, 254] on span "Size Guide" at bounding box center [501, 253] width 39 height 9
click at [500, 254] on span "Size Guide" at bounding box center [501, 253] width 39 height 9
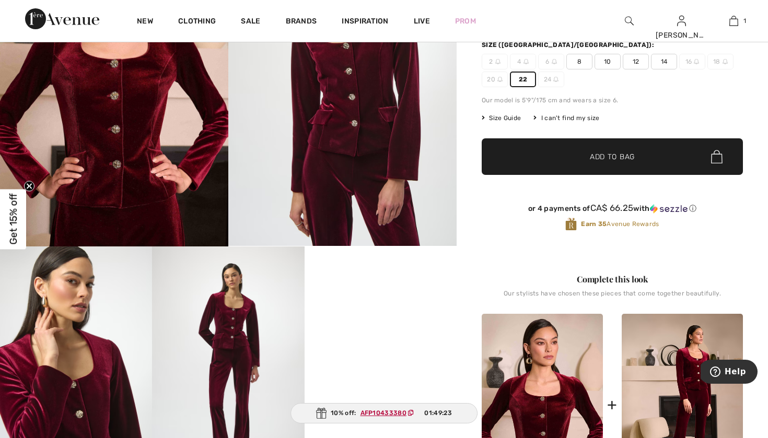
scroll to position [163, 0]
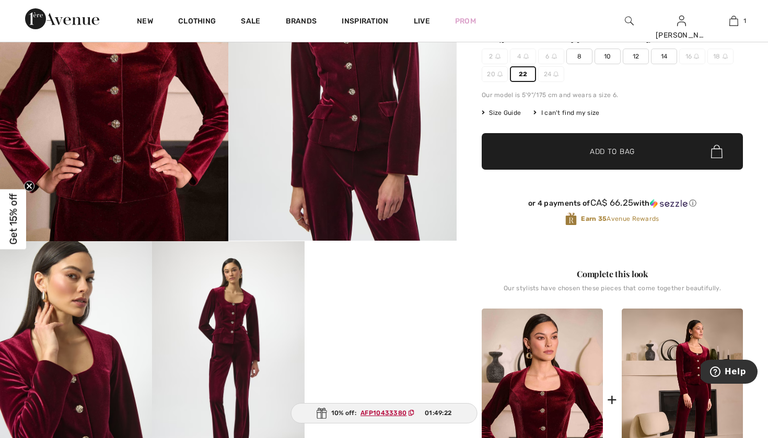
click at [506, 115] on span "Size Guide" at bounding box center [501, 112] width 39 height 9
click at [484, 112] on icon at bounding box center [483, 113] width 3 height 6
click at [494, 125] on div "Elegant Velvet Blazer Style 254197 CA$ 265 Color: Burgundy Size (CA/US): 2 4 6 …" at bounding box center [612, 86] width 261 height 313
click at [495, 113] on span "Size Guide" at bounding box center [501, 112] width 39 height 9
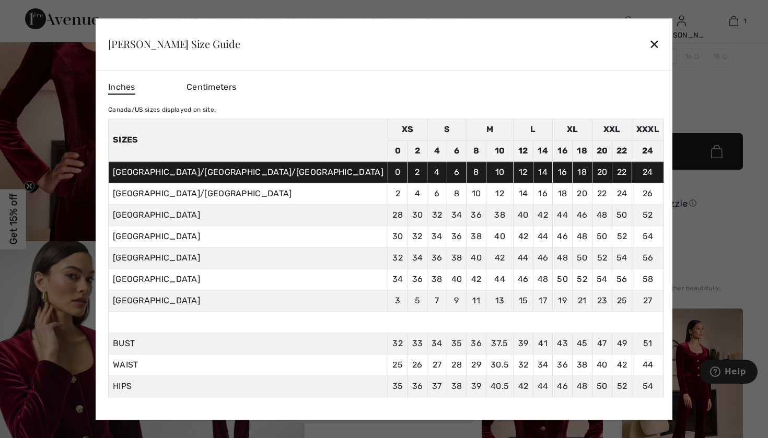
click at [495, 113] on div "Canada/US sizes displayed on site." at bounding box center [386, 109] width 556 height 9
drag, startPoint x: 453, startPoint y: 343, endPoint x: 447, endPoint y: 344, distance: 6.8
click at [538, 344] on span "41" at bounding box center [542, 343] width 9 height 10
click at [649, 43] on div "✕" at bounding box center [654, 44] width 11 height 22
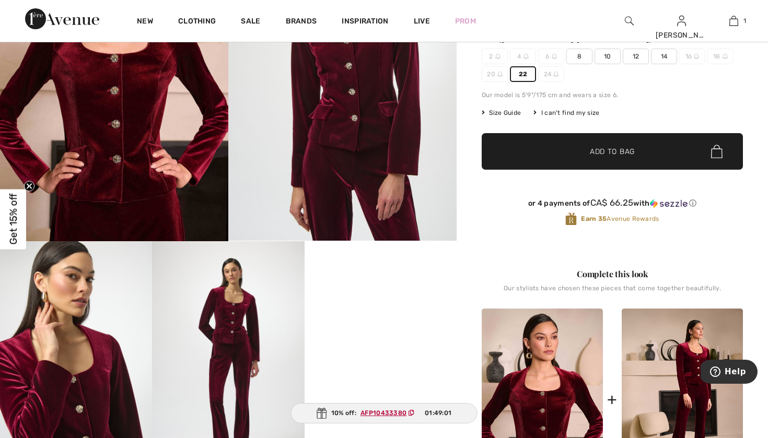
click at [575, 153] on span "✔ Added to Bag" at bounding box center [597, 151] width 64 height 11
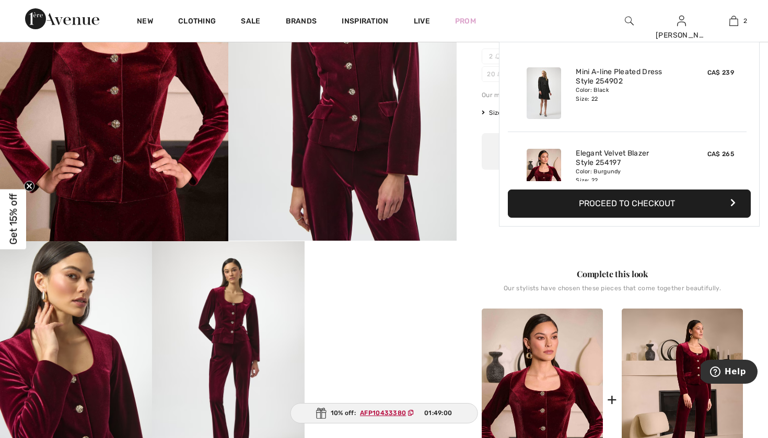
scroll to position [32, 0]
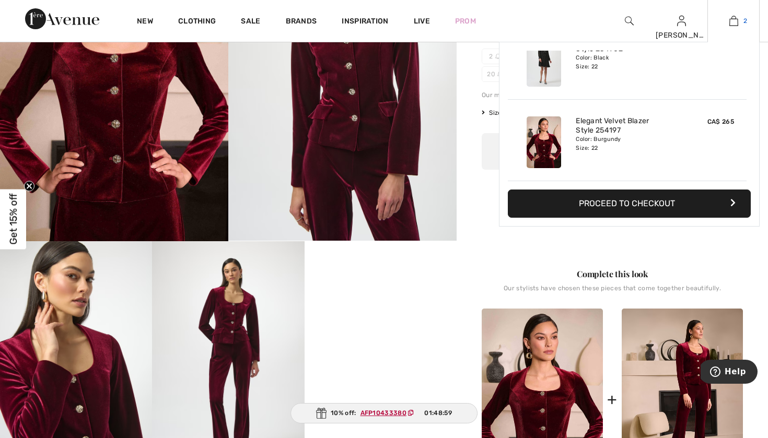
click at [739, 24] on link "2" at bounding box center [733, 21] width 51 height 13
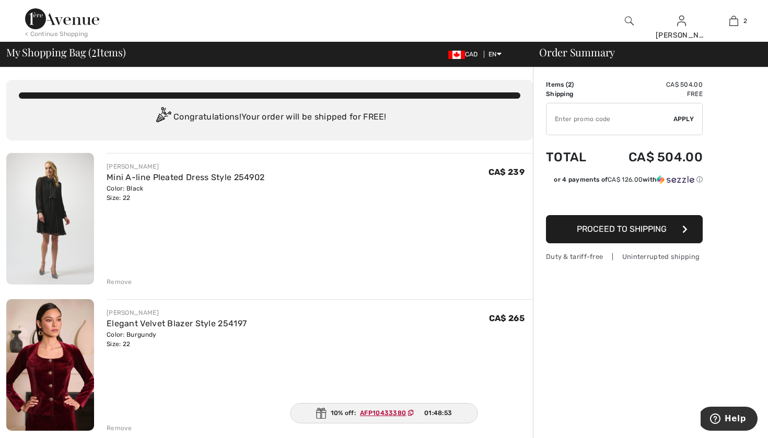
click at [616, 228] on span "Proceed to Shipping" at bounding box center [622, 229] width 90 height 10
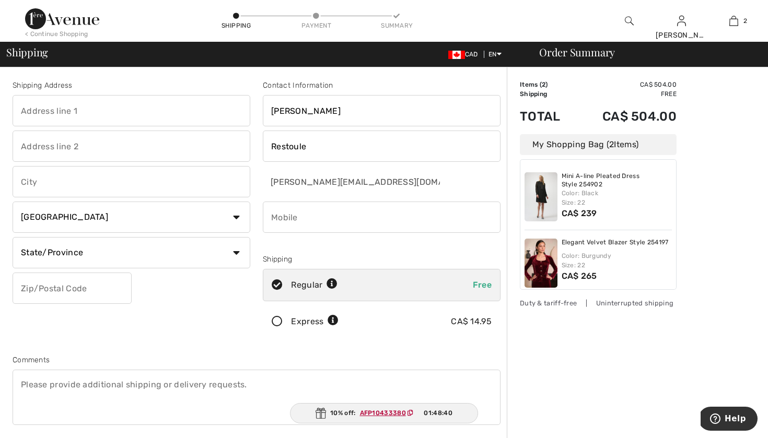
click at [411, 413] on icon at bounding box center [410, 413] width 6 height 6
type input "[STREET_ADDRESS]"
type input "Suite 1022"
type input "Toronto"
select select "ON"
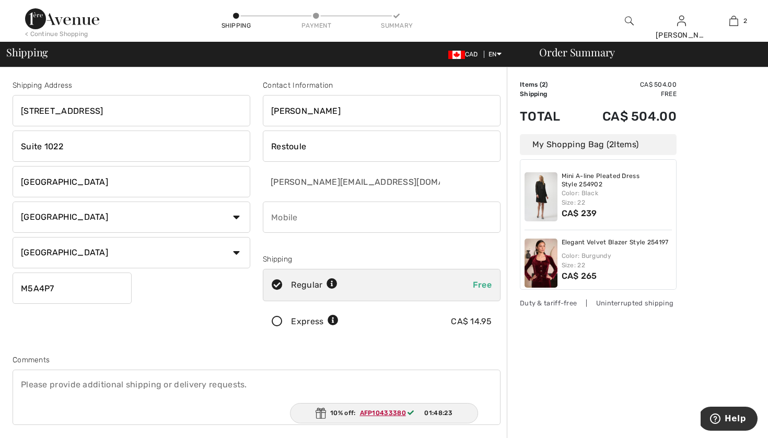
type input "M5A4P7"
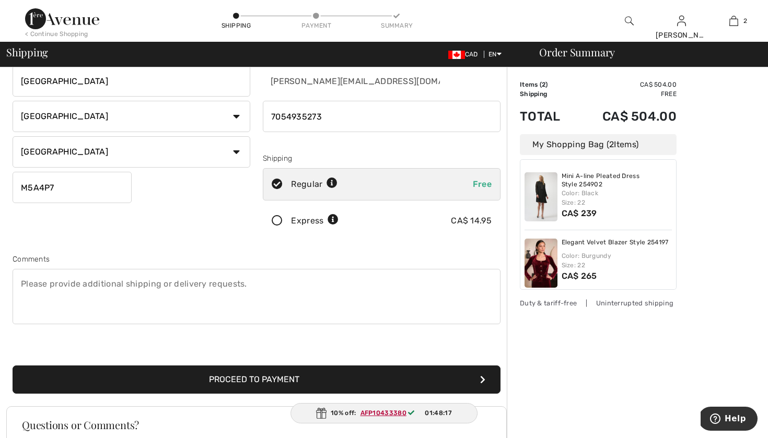
scroll to position [102, 0]
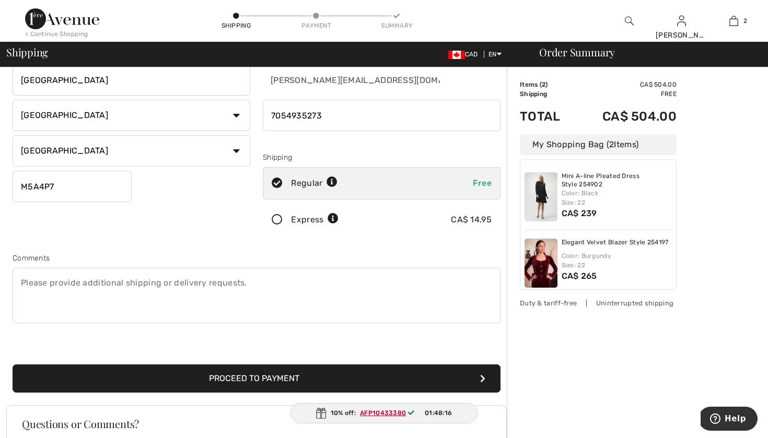
type input "7054935273"
click at [250, 378] on button "Proceed to Payment" at bounding box center [257, 379] width 488 height 28
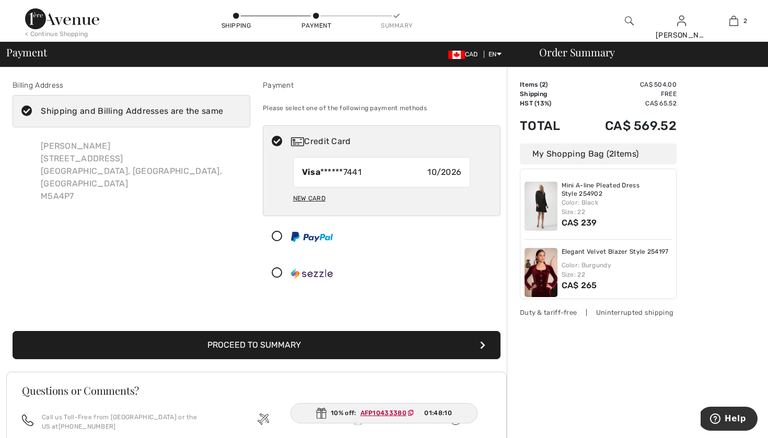
click at [28, 111] on icon at bounding box center [27, 111] width 28 height 11
click at [223, 111] on input "Shipping and Billing Addresses are the same" at bounding box center [226, 111] width 7 height 31
checkbox input "false"
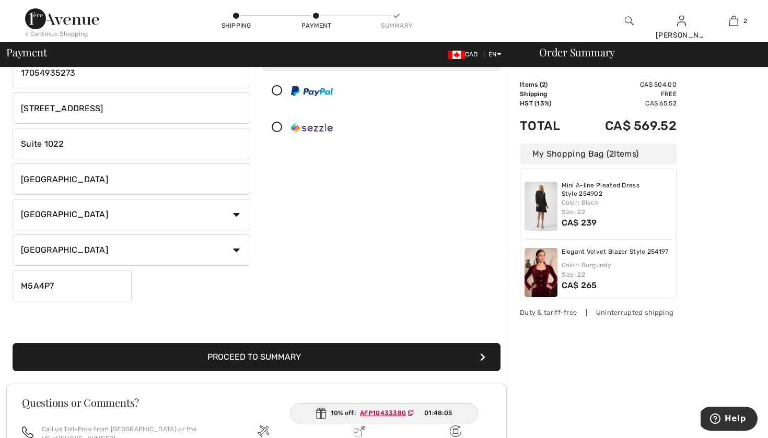
scroll to position [119, 0]
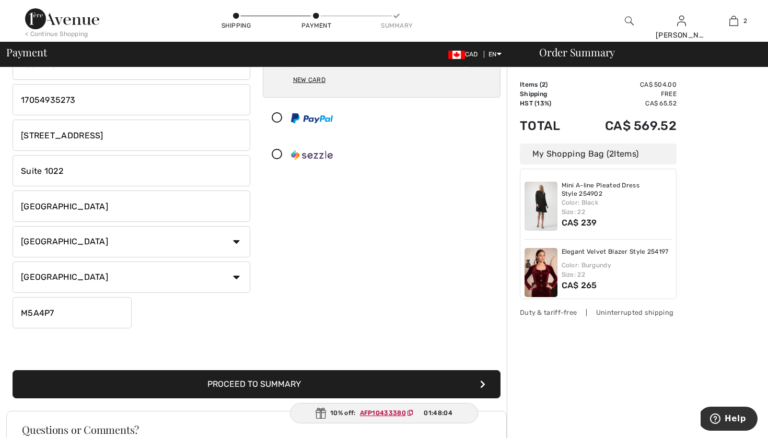
drag, startPoint x: 109, startPoint y: 142, endPoint x: 1, endPoint y: 139, distance: 108.1
type input "249B Yellek Trail"
type input "North Bay"
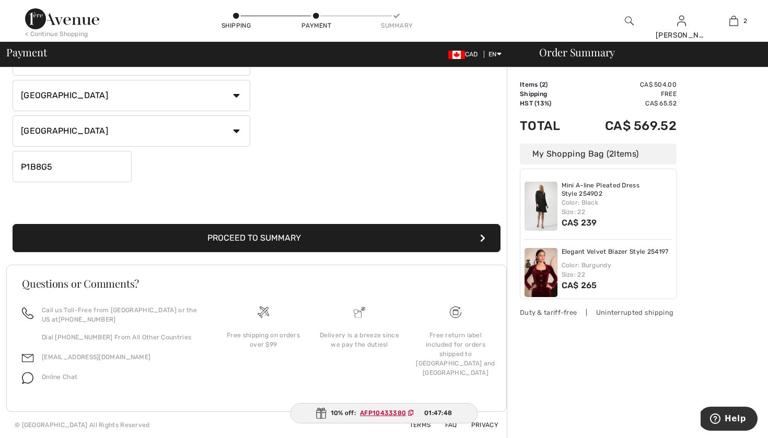
scroll to position [265, 0]
type input "P1B8G5"
click at [286, 244] on button "Proceed to Summary" at bounding box center [257, 238] width 488 height 28
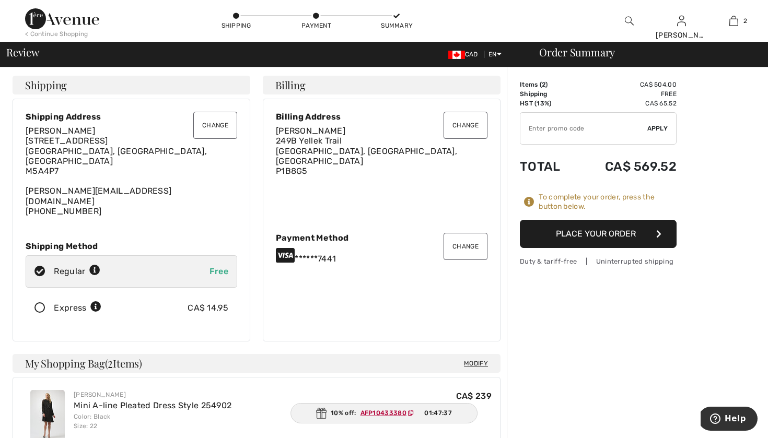
click at [404, 413] on ins "AFP10433380" at bounding box center [383, 412] width 46 height 7
click at [563, 134] on input "TEXT" at bounding box center [583, 128] width 127 height 31
paste input "AFP10433380"
type input "AFP10433380"
click at [653, 127] on span "Apply" at bounding box center [657, 128] width 21 height 9
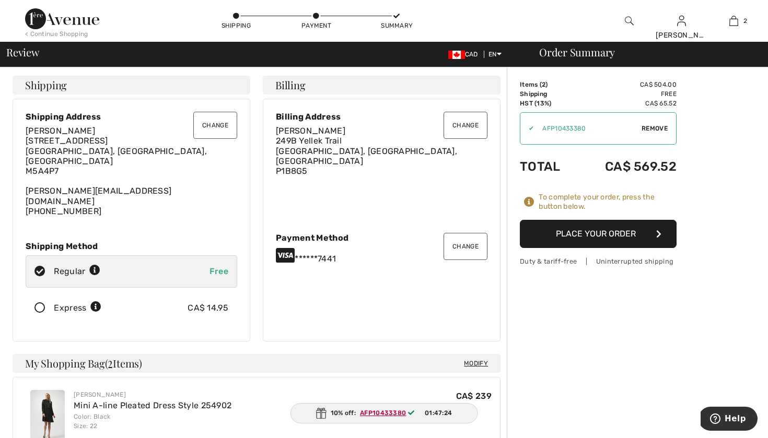
click at [605, 232] on button "Place Your Order" at bounding box center [598, 234] width 157 height 28
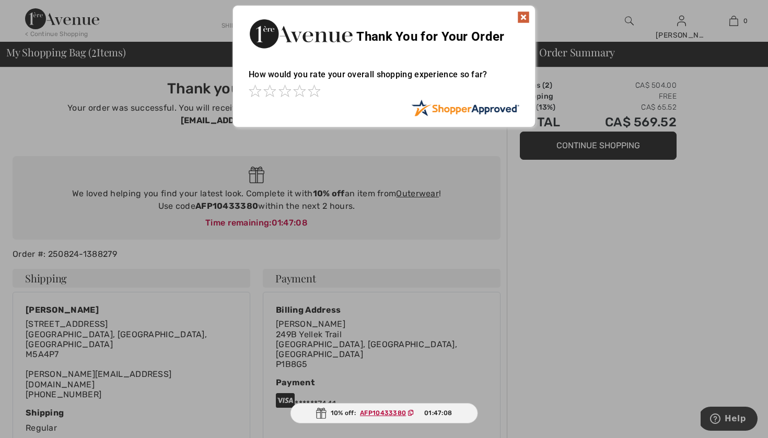
click at [524, 19] on img at bounding box center [523, 17] width 13 height 13
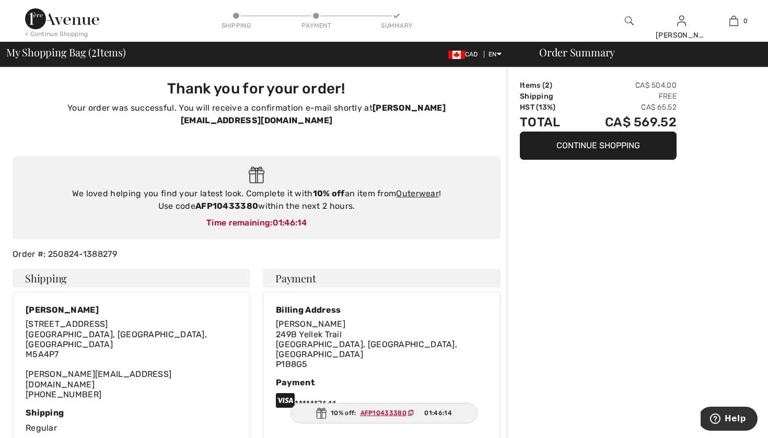
click at [78, 24] on img at bounding box center [62, 18] width 74 height 21
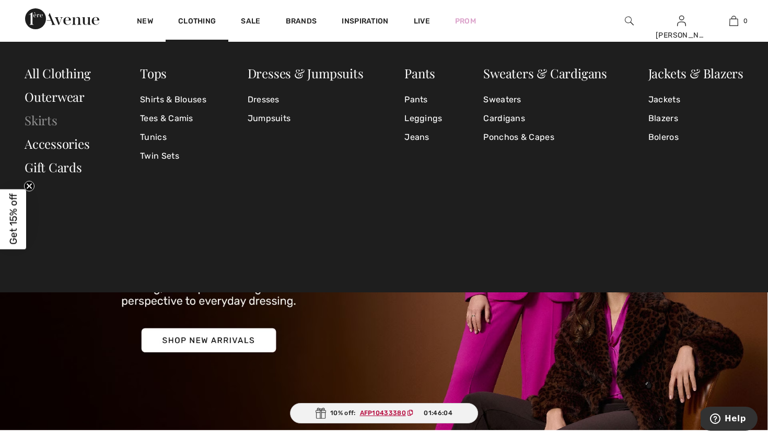
click at [44, 125] on link "Skirts" at bounding box center [41, 120] width 33 height 17
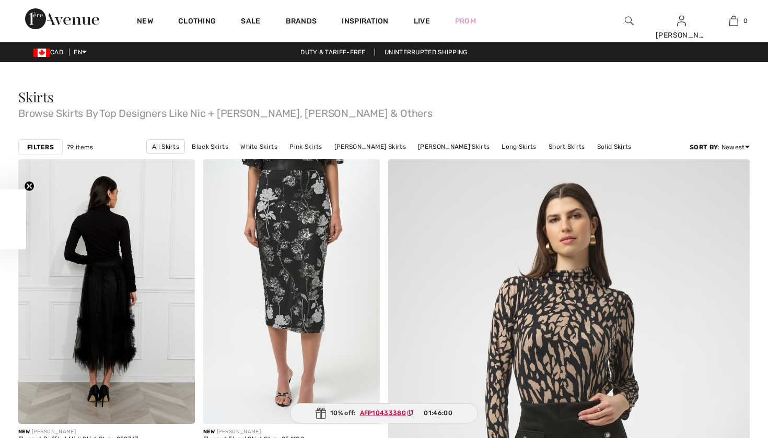
checkbox input "true"
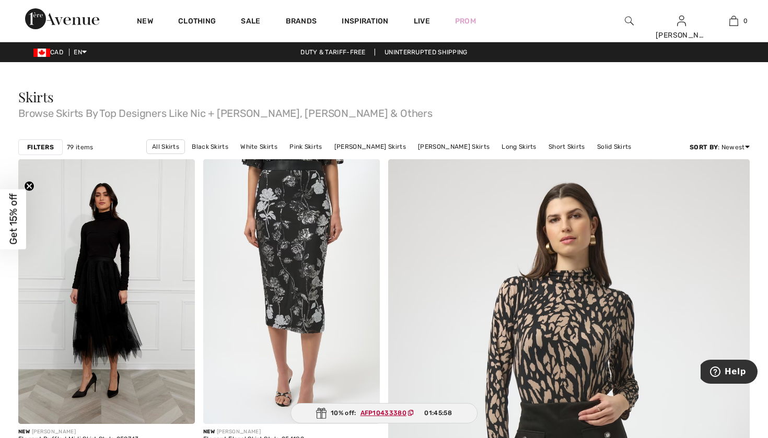
click at [40, 144] on strong "Filters" at bounding box center [40, 147] width 27 height 9
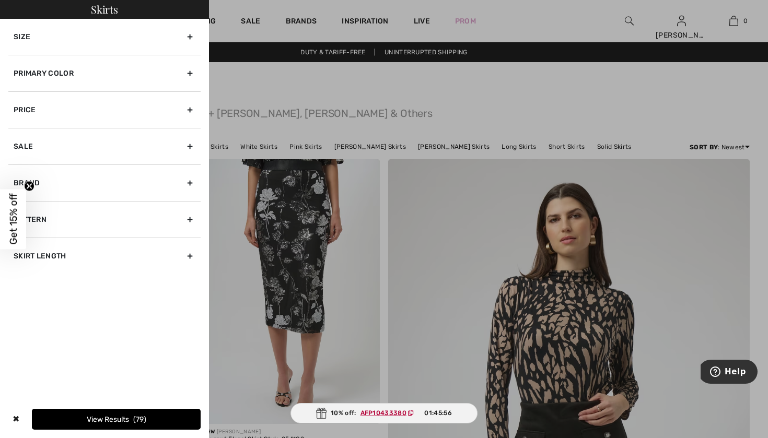
click at [107, 39] on div "Size" at bounding box center [104, 37] width 192 height 36
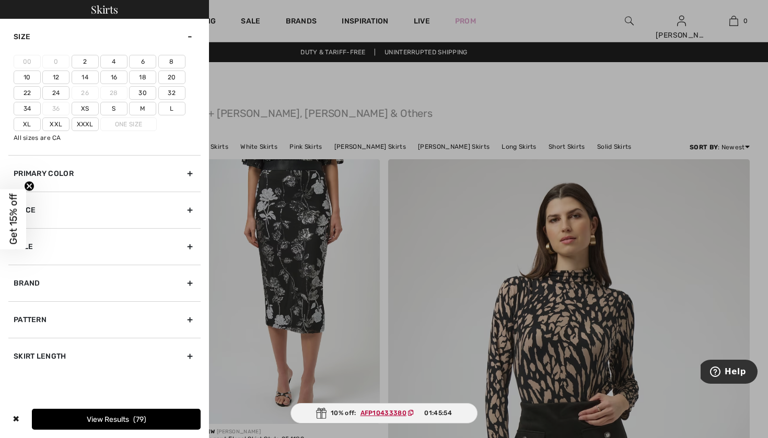
click at [58, 95] on label "24" at bounding box center [55, 93] width 27 height 14
click at [0, 0] on input"] "24" at bounding box center [0, 0] width 0 height 0
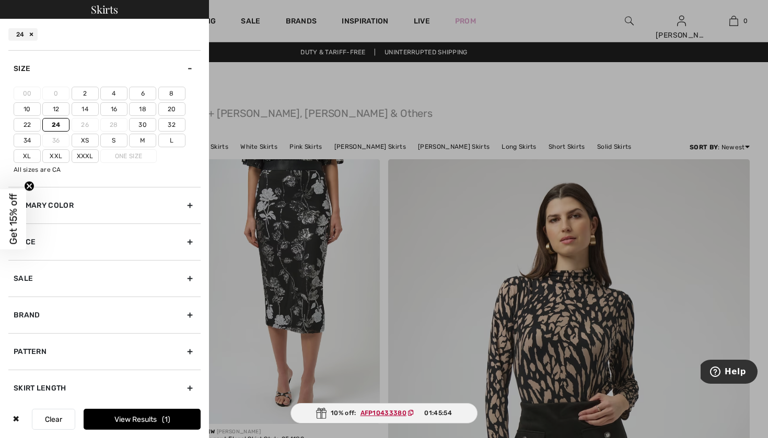
click at [28, 124] on label "22" at bounding box center [27, 125] width 27 height 14
click at [0, 0] on input"] "22" at bounding box center [0, 0] width 0 height 0
click at [172, 107] on label "20" at bounding box center [171, 109] width 27 height 14
click at [0, 0] on input"] "20" at bounding box center [0, 0] width 0 height 0
click at [135, 416] on button "View Results 27" at bounding box center [142, 419] width 117 height 21
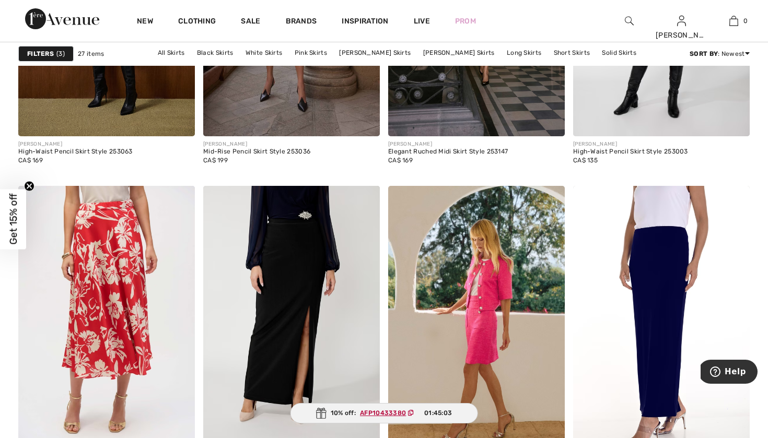
scroll to position [1442, 0]
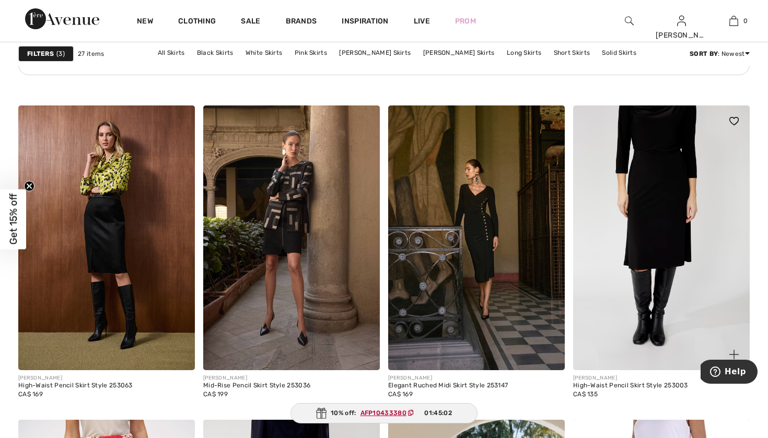
click at [650, 238] on img at bounding box center [661, 238] width 177 height 265
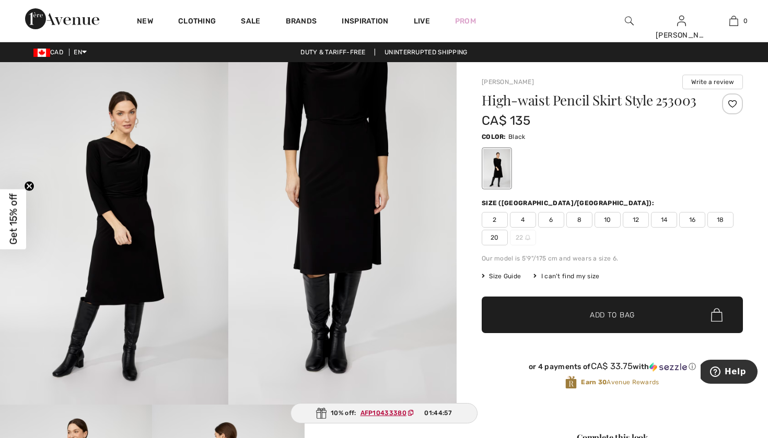
click at [138, 270] on img at bounding box center [114, 233] width 228 height 343
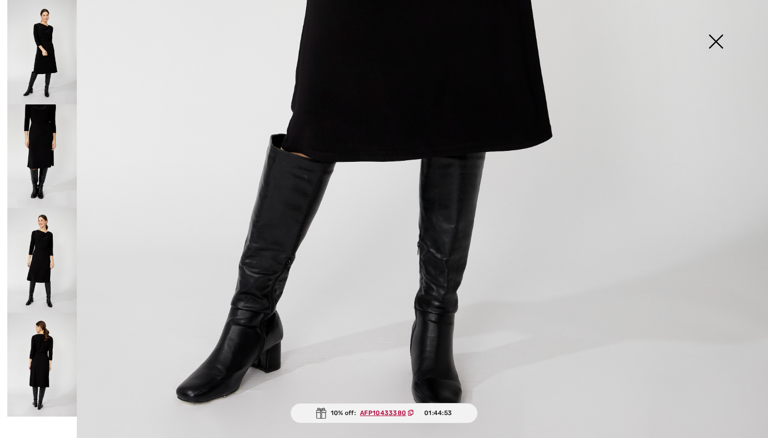
scroll to position [677, 0]
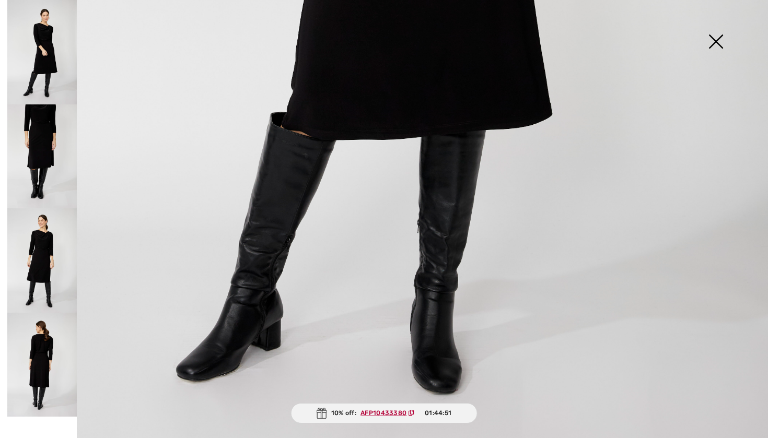
click at [51, 151] on img at bounding box center [41, 156] width 69 height 104
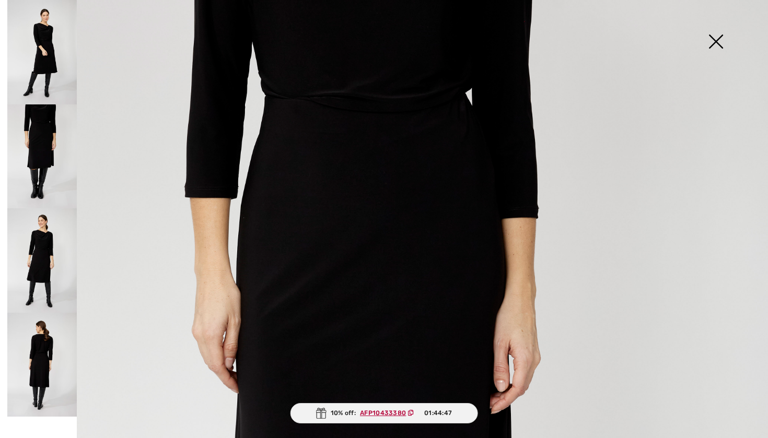
scroll to position [97, 0]
click at [27, 271] on img at bounding box center [41, 260] width 69 height 104
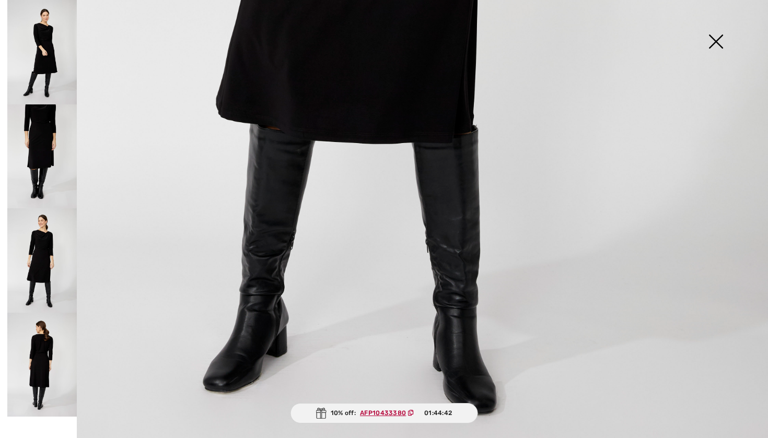
scroll to position [692, 0]
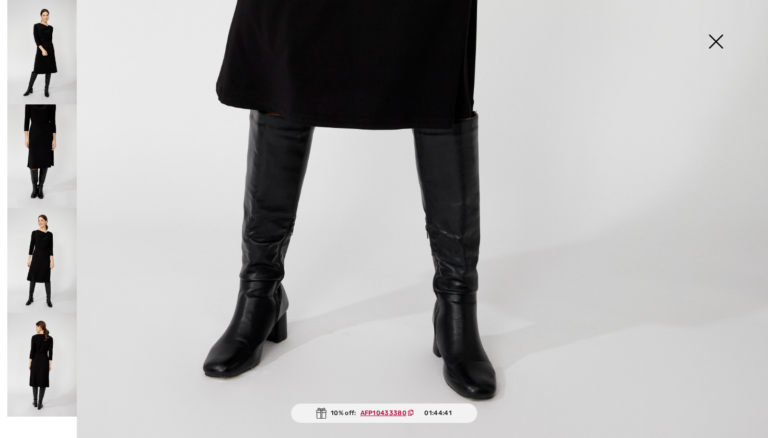
click at [44, 355] on img at bounding box center [41, 365] width 69 height 104
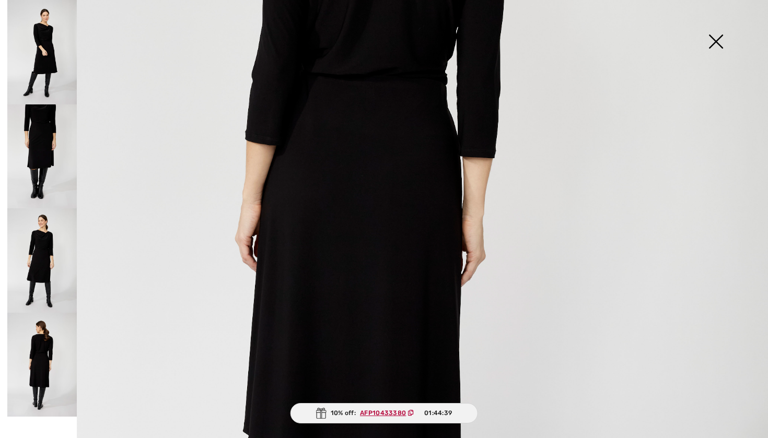
scroll to position [366, 0]
click at [717, 42] on img at bounding box center [715, 43] width 52 height 54
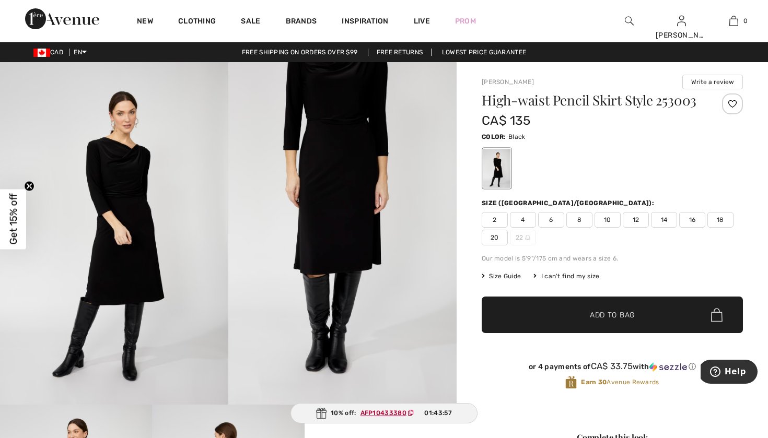
scroll to position [0, 0]
